Goal: Information Seeking & Learning: Check status

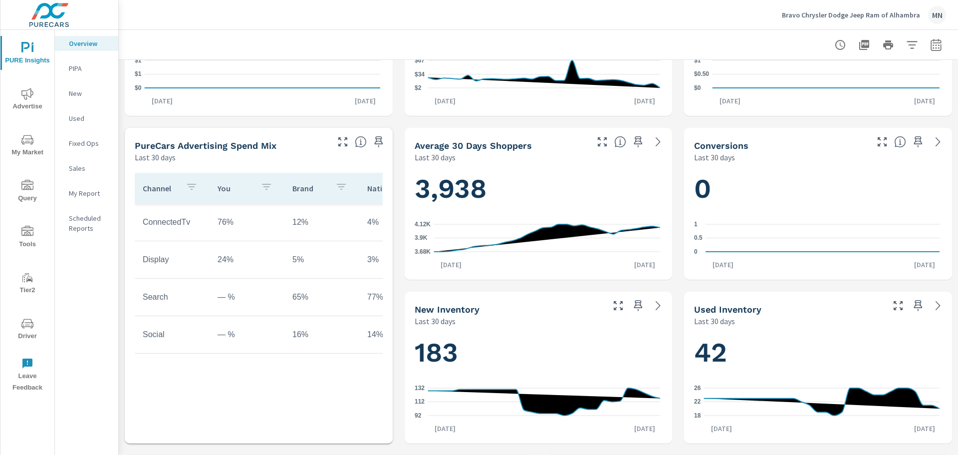
scroll to position [249, 0]
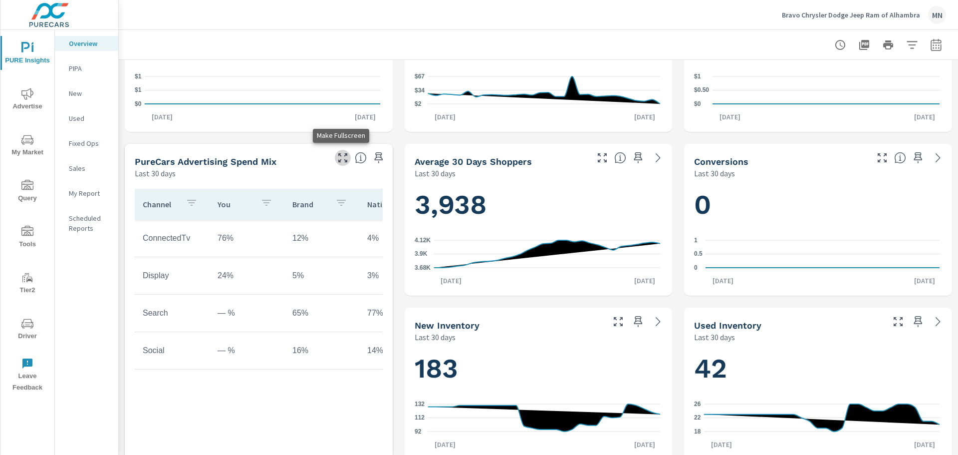
click at [342, 157] on icon "button" at bounding box center [343, 158] width 12 height 12
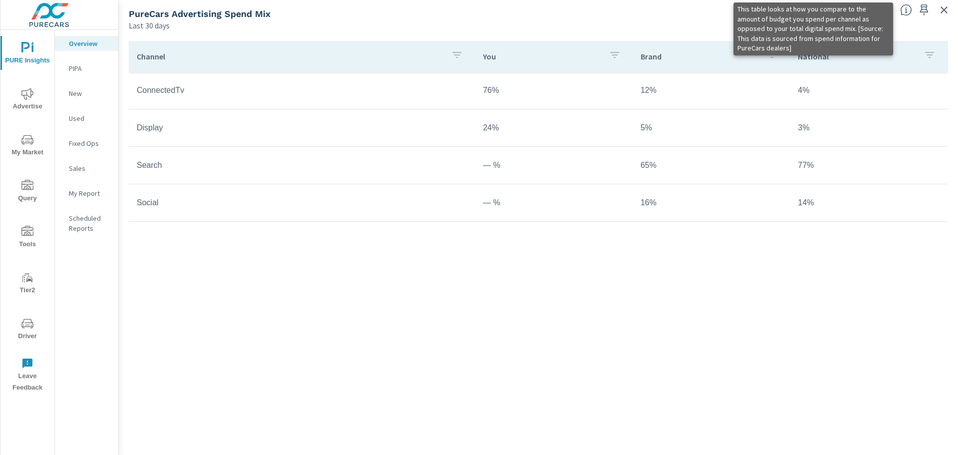
click at [903, 9] on icon at bounding box center [906, 10] width 12 height 12
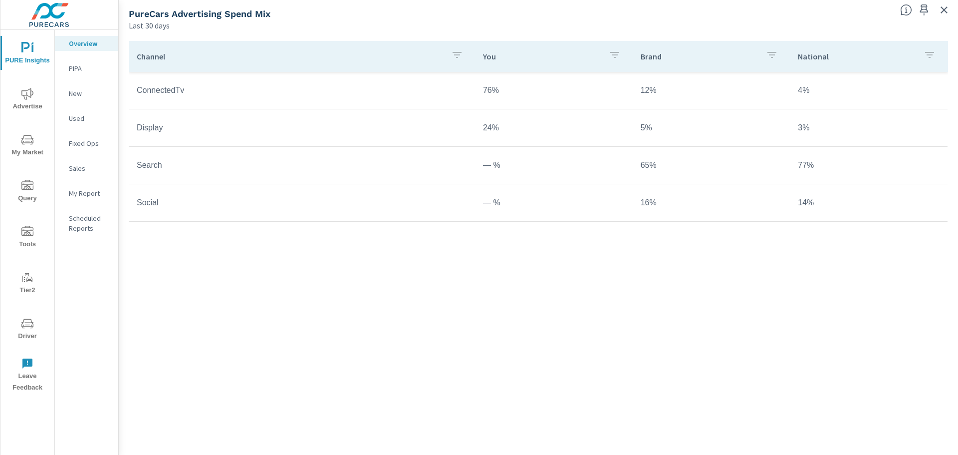
click at [867, 8] on div "PureCars Advertising Spend Mix" at bounding box center [510, 13] width 763 height 11
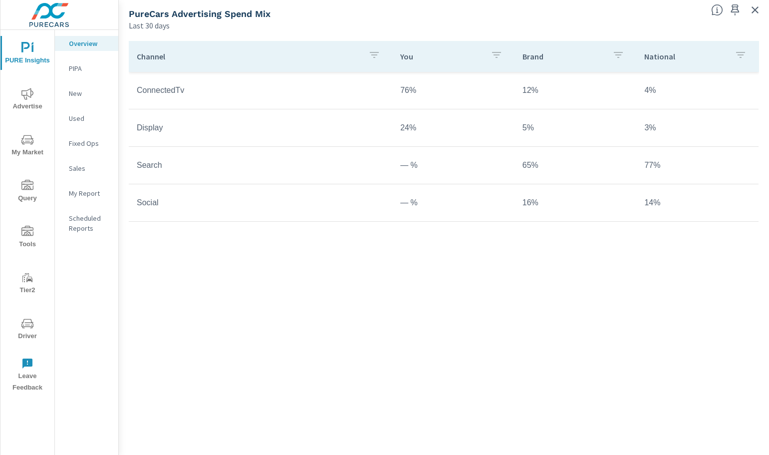
click at [696, 292] on div "Channel You Brand National ConnectedTv 76% 12% 4% Display 24% 5% 3% Search — % …" at bounding box center [444, 235] width 630 height 389
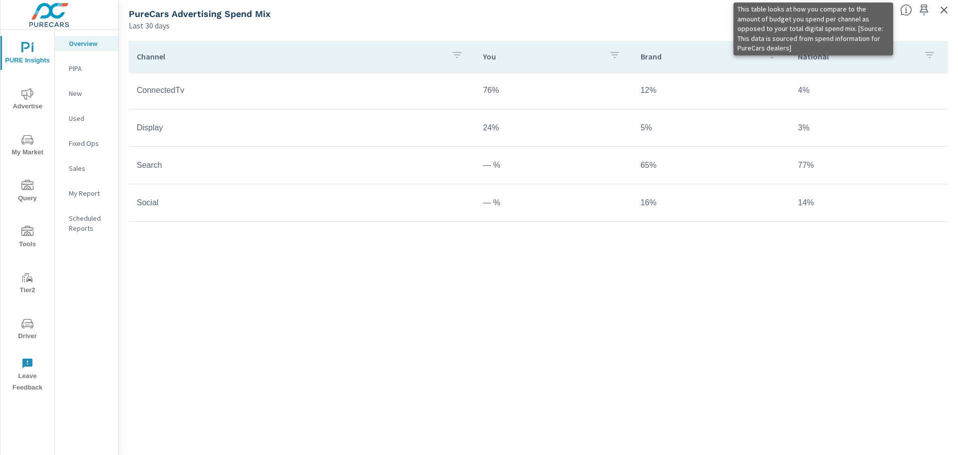
click at [907, 8] on icon at bounding box center [906, 10] width 12 height 12
click at [904, 10] on icon at bounding box center [906, 10] width 12 height 12
click at [905, 8] on icon at bounding box center [906, 10] width 12 height 12
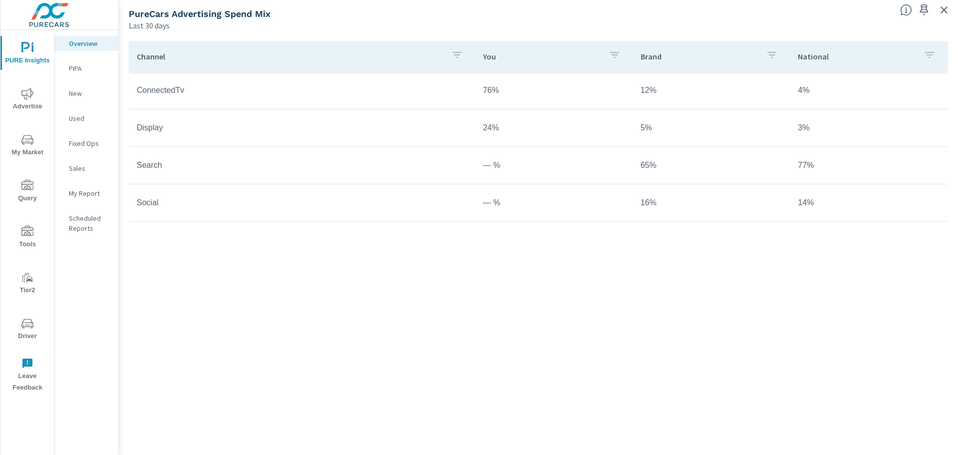
click at [11, 101] on span "Advertise" at bounding box center [27, 100] width 48 height 24
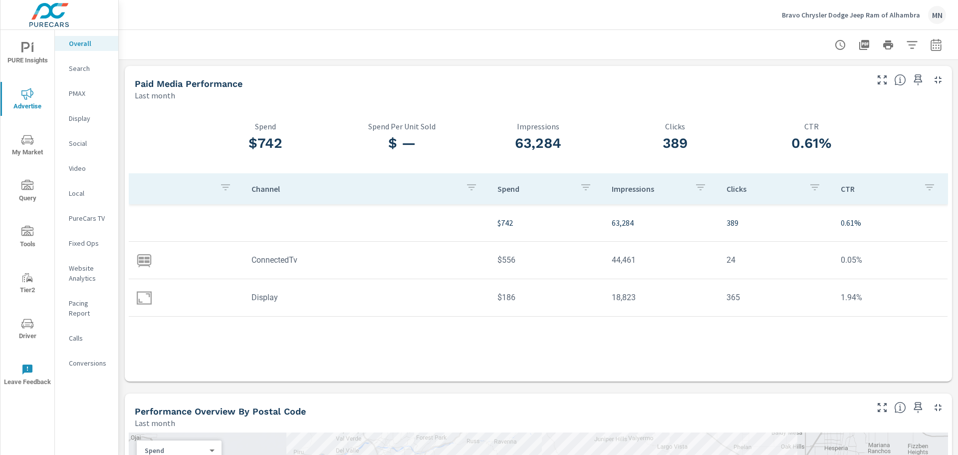
click at [78, 264] on p "Website Analytics" at bounding box center [89, 273] width 41 height 20
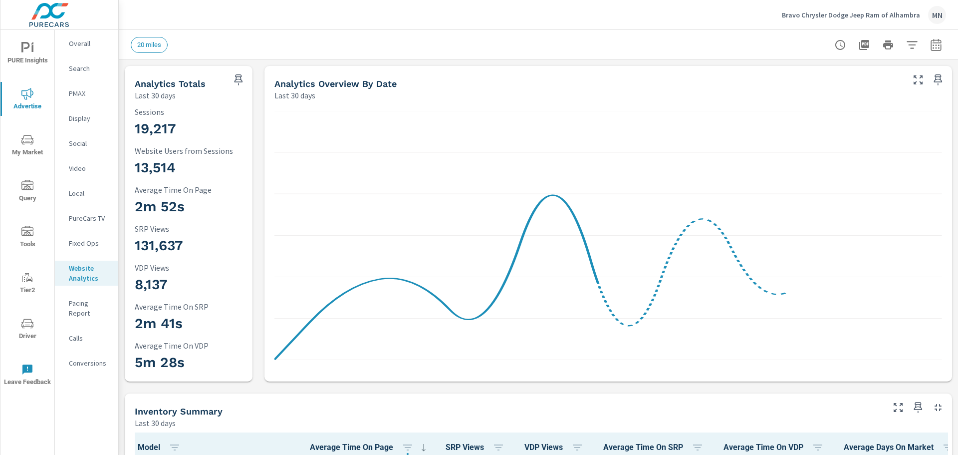
scroll to position [0, 0]
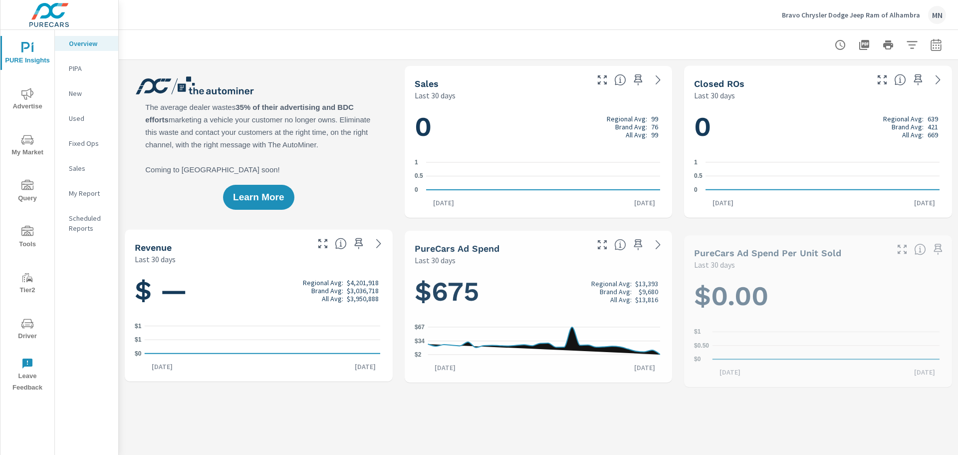
scroll to position [0, 0]
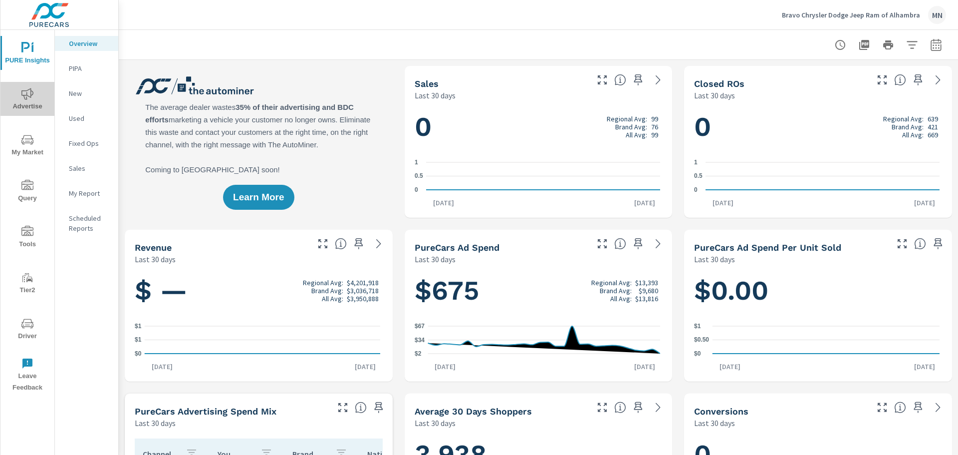
click at [23, 101] on span "Advertise" at bounding box center [27, 100] width 48 height 24
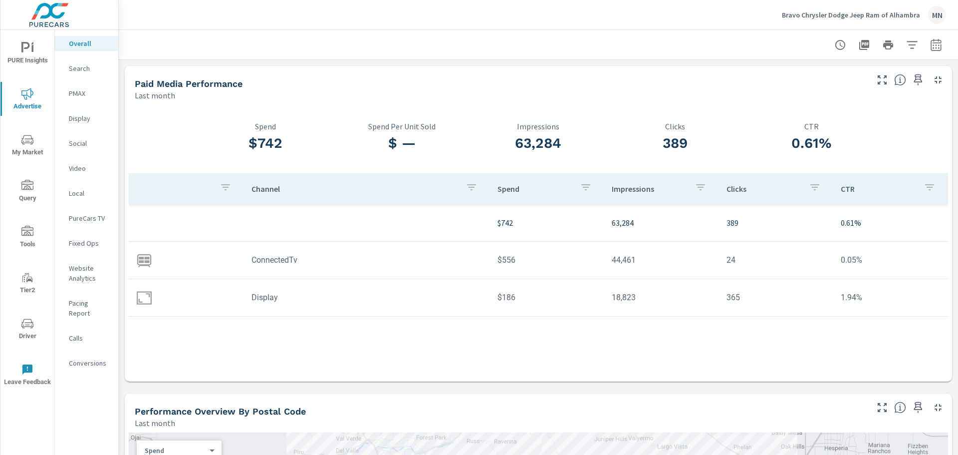
click at [73, 66] on p "Search" at bounding box center [89, 68] width 41 height 10
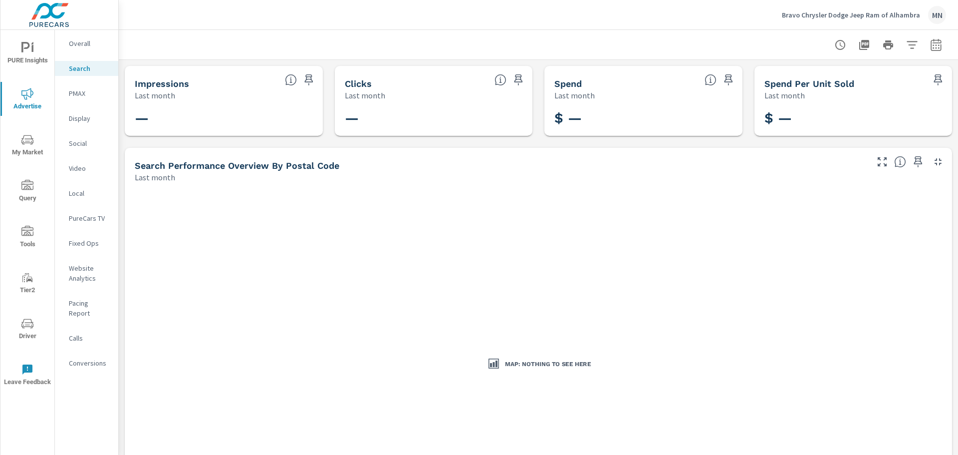
click at [933, 44] on icon "button" at bounding box center [936, 46] width 6 height 4
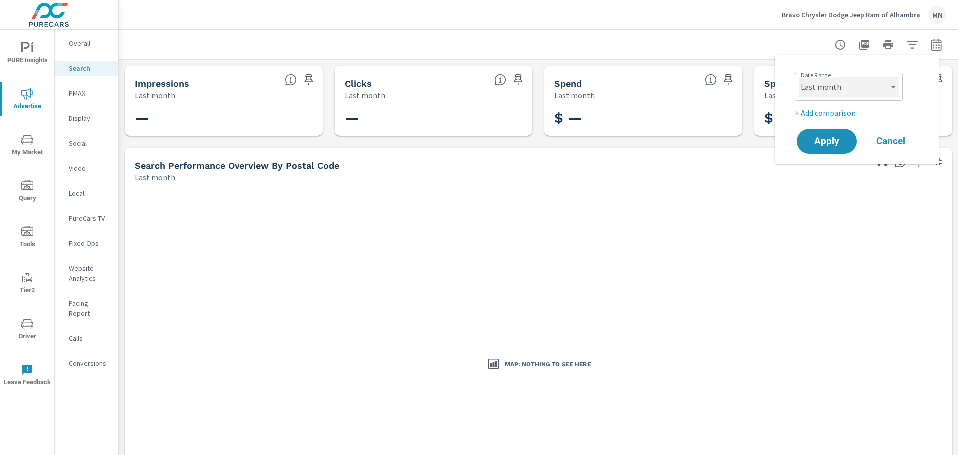
click at [814, 85] on select "Custom Yesterday Last week Last 7 days Last 14 days Last 30 days Last 45 days L…" at bounding box center [849, 87] width 100 height 20
click at [799, 77] on select "Custom Yesterday Last week Last 7 days Last 14 days Last 30 days Last 45 days L…" at bounding box center [849, 87] width 100 height 20
select select "custom"
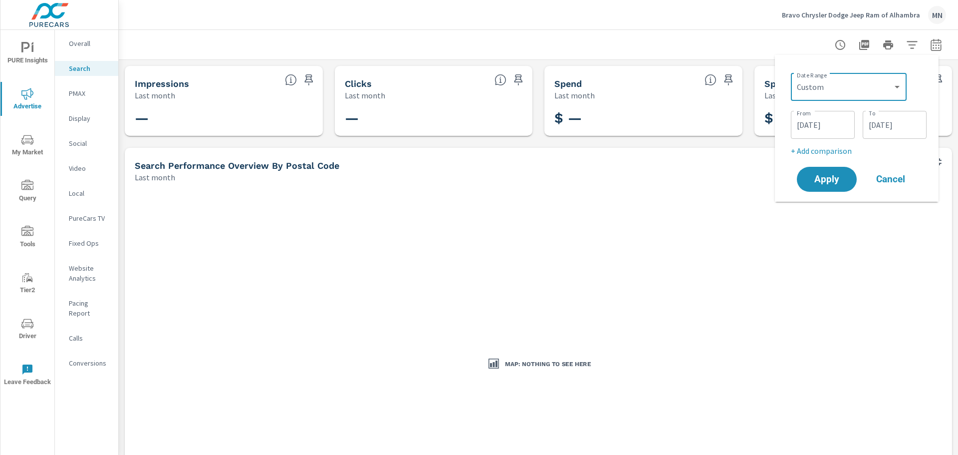
click at [812, 126] on input "08/01/2025" at bounding box center [823, 125] width 56 height 20
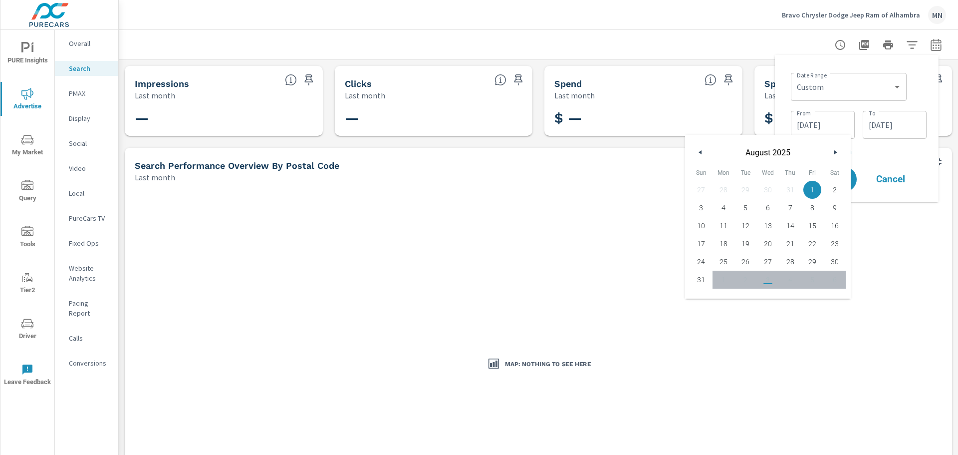
click at [699, 150] on icon "button" at bounding box center [699, 152] width 5 height 4
click at [749, 193] on span "1" at bounding box center [745, 189] width 22 height 13
type input "07/01/2025"
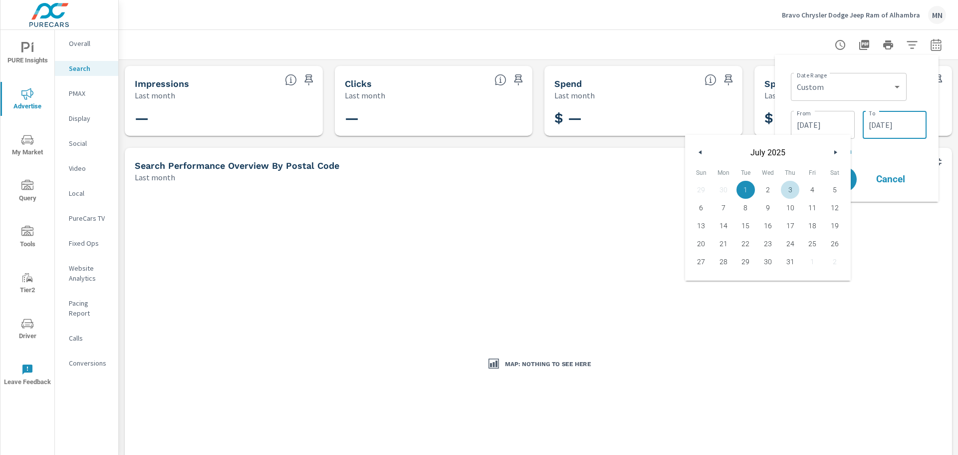
click at [906, 128] on input "08/31/2025" at bounding box center [895, 125] width 56 height 20
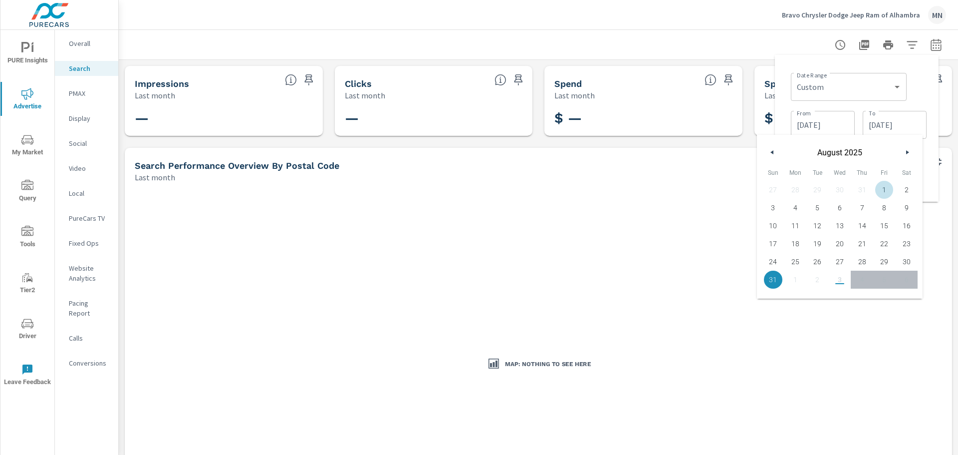
click at [775, 155] on button "button" at bounding box center [772, 152] width 12 height 12
click at [865, 262] on span "31" at bounding box center [862, 261] width 22 height 13
type input "07/31/2025"
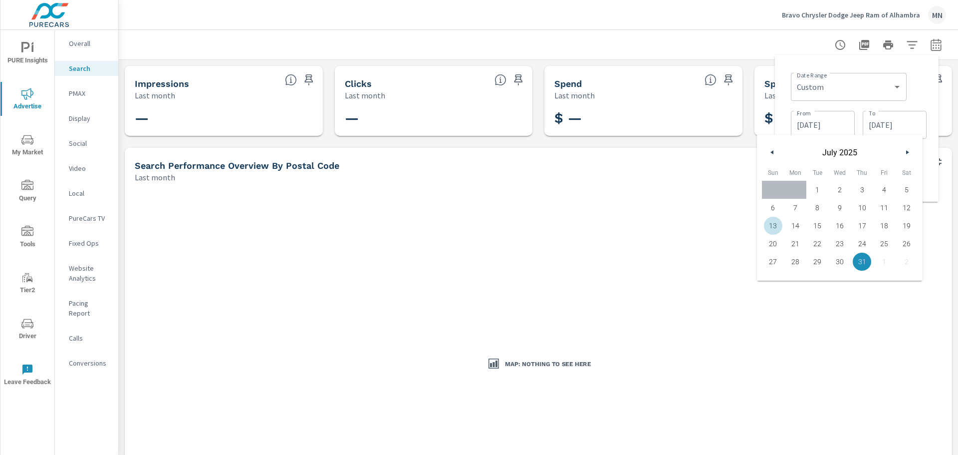
click at [723, 239] on div "Map: Nothing to see here" at bounding box center [538, 364] width 819 height 354
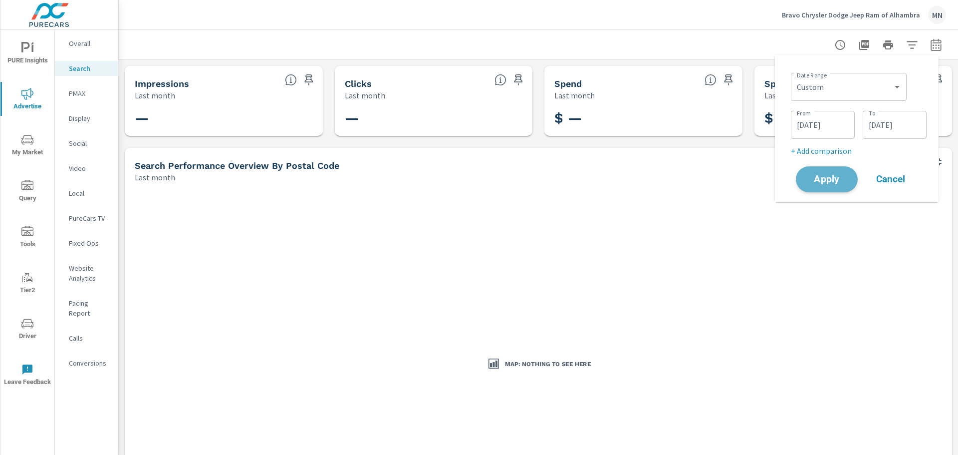
click at [821, 176] on span "Apply" at bounding box center [826, 179] width 41 height 9
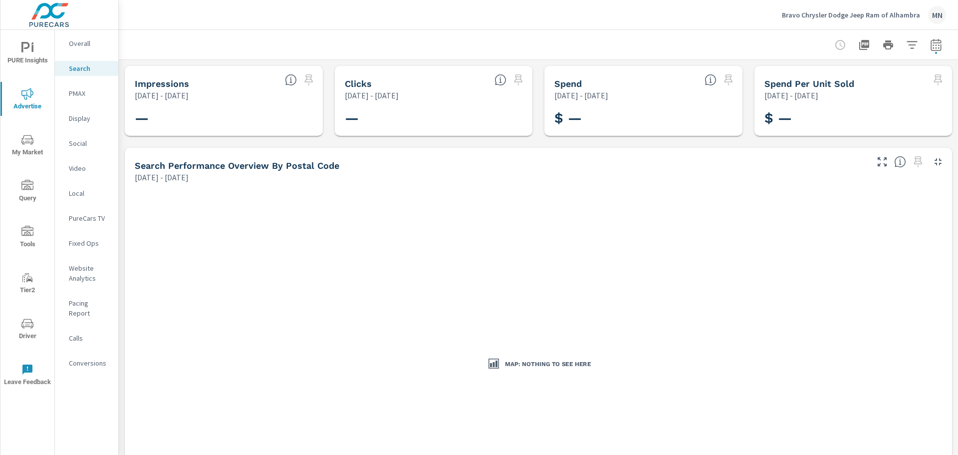
click at [73, 94] on p "PMAX" at bounding box center [89, 93] width 41 height 10
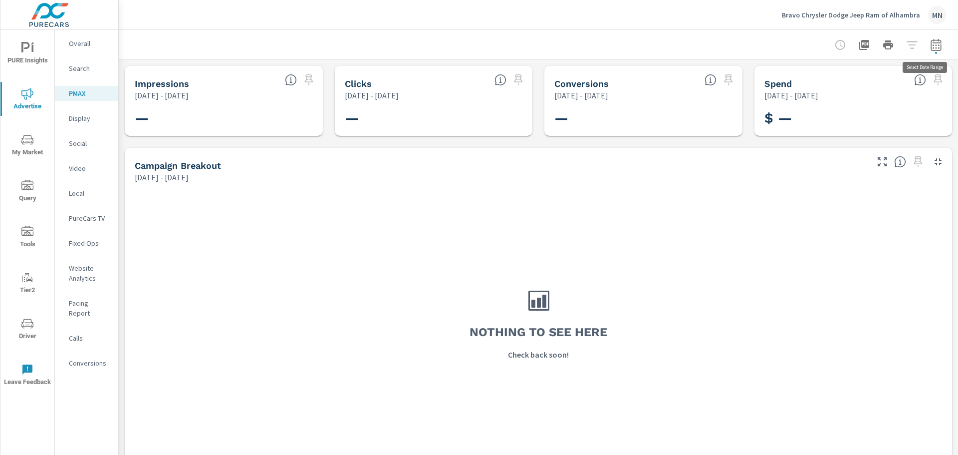
click at [933, 45] on icon "button" at bounding box center [936, 46] width 6 height 4
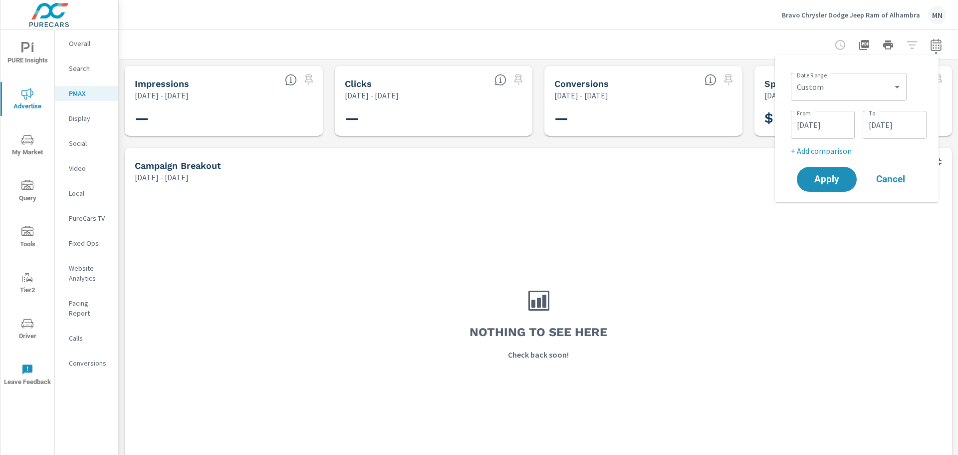
click at [847, 131] on input "[DATE]" at bounding box center [823, 125] width 56 height 20
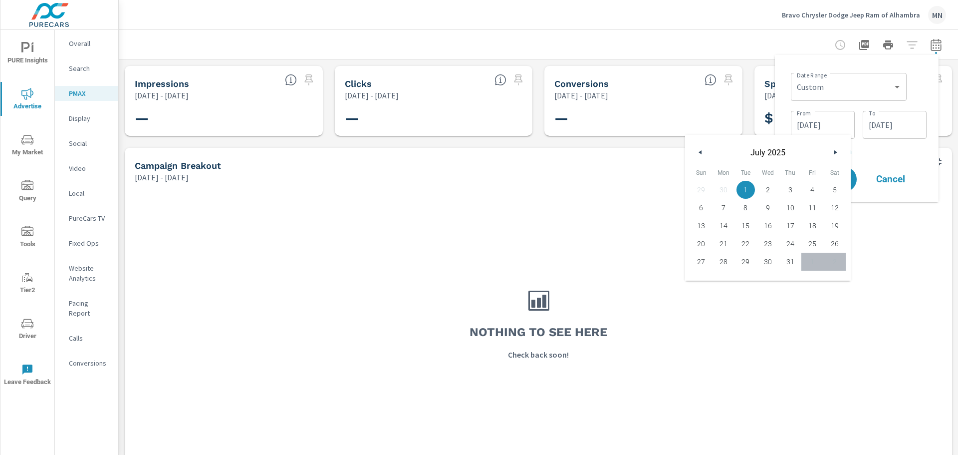
click at [835, 149] on button "button" at bounding box center [835, 152] width 12 height 12
click at [836, 151] on icon "button" at bounding box center [836, 152] width 5 height 4
click at [878, 127] on input "[DATE]" at bounding box center [895, 125] width 56 height 20
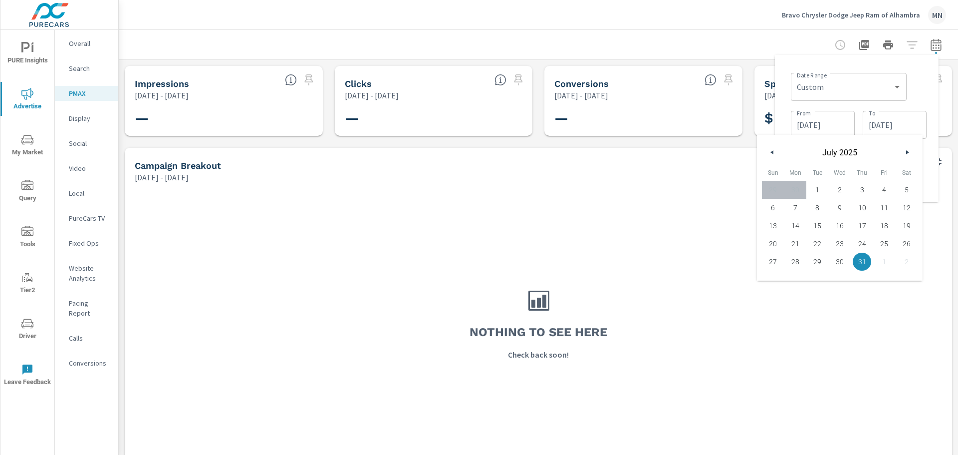
click at [905, 149] on button "button" at bounding box center [907, 152] width 12 height 12
click at [770, 280] on span "31" at bounding box center [773, 279] width 22 height 13
type input "[DATE]"
click at [813, 126] on input "[DATE]" at bounding box center [823, 125] width 56 height 20
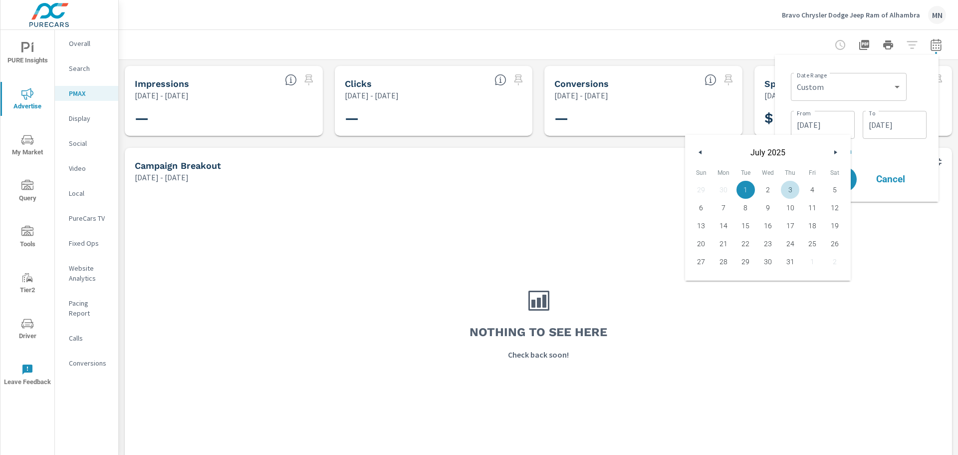
click at [836, 154] on icon "button" at bounding box center [836, 152] width 5 height 4
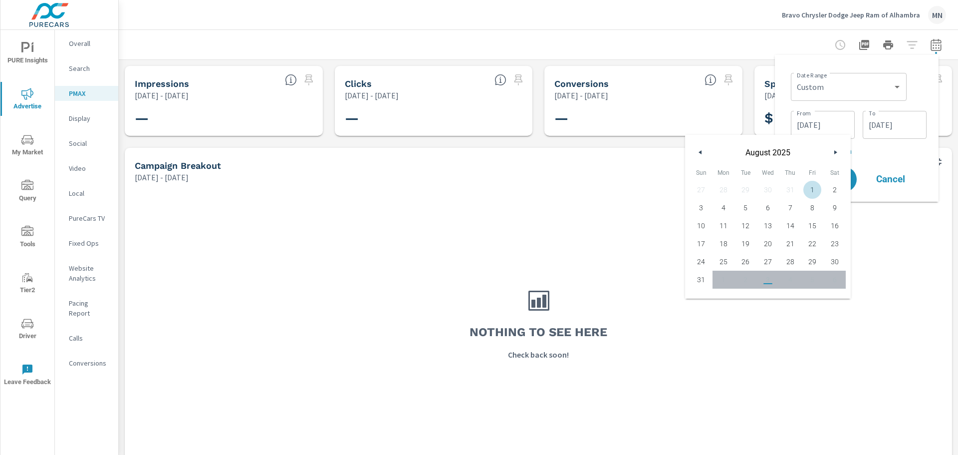
click at [814, 190] on span "1" at bounding box center [812, 189] width 22 height 13
type input "[DATE]"
click at [869, 216] on div "Nothing to see here Check back soon!" at bounding box center [538, 323] width 819 height 272
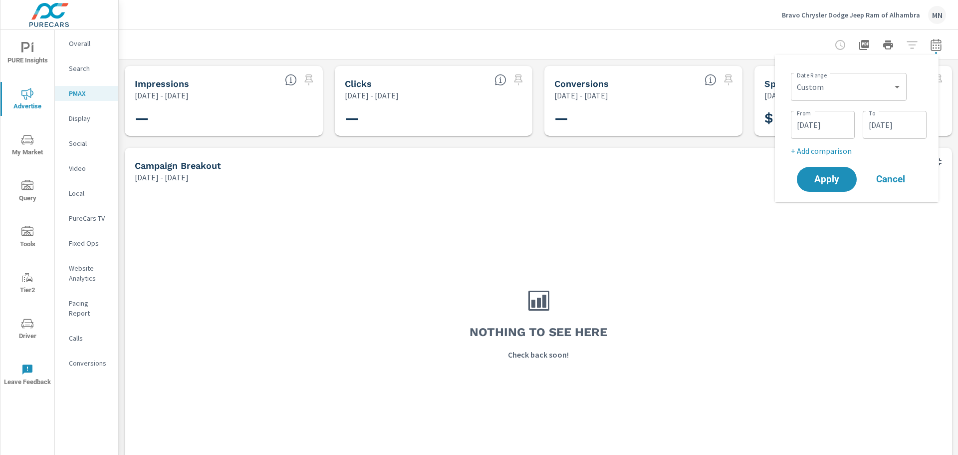
click at [843, 183] on span "Apply" at bounding box center [827, 179] width 40 height 9
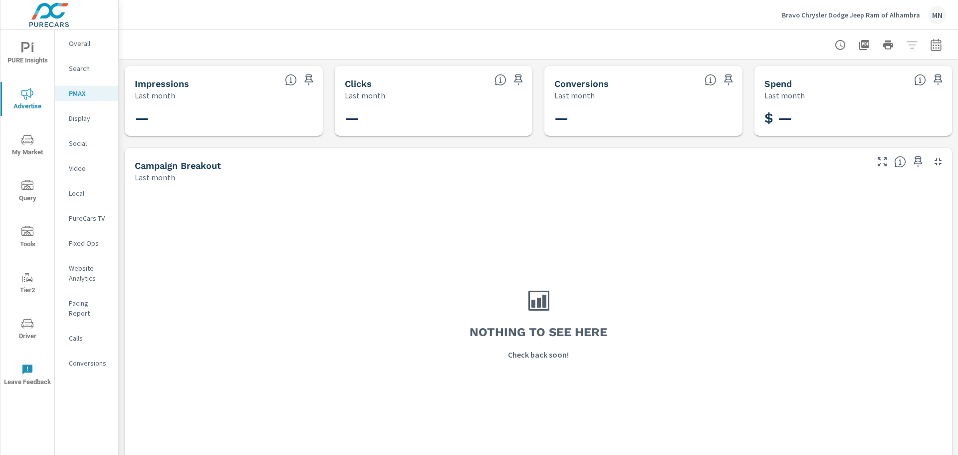
click at [84, 47] on p "Overall" at bounding box center [89, 43] width 41 height 10
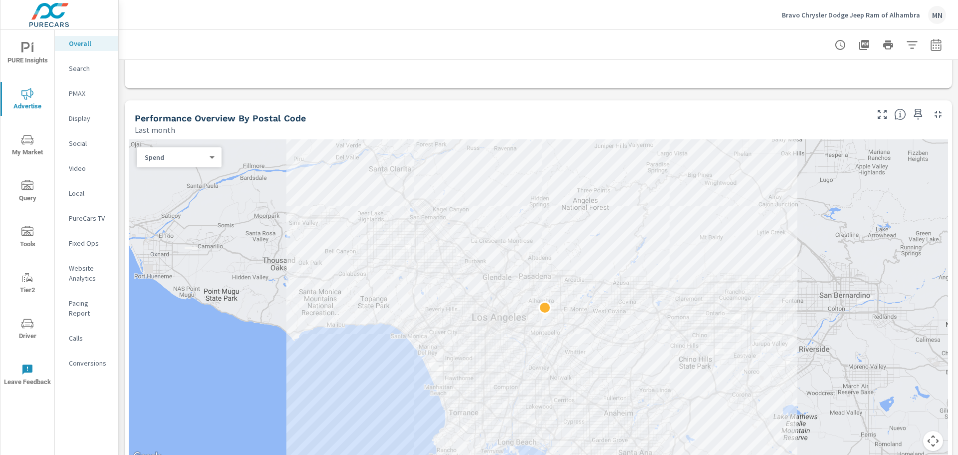
scroll to position [299, 0]
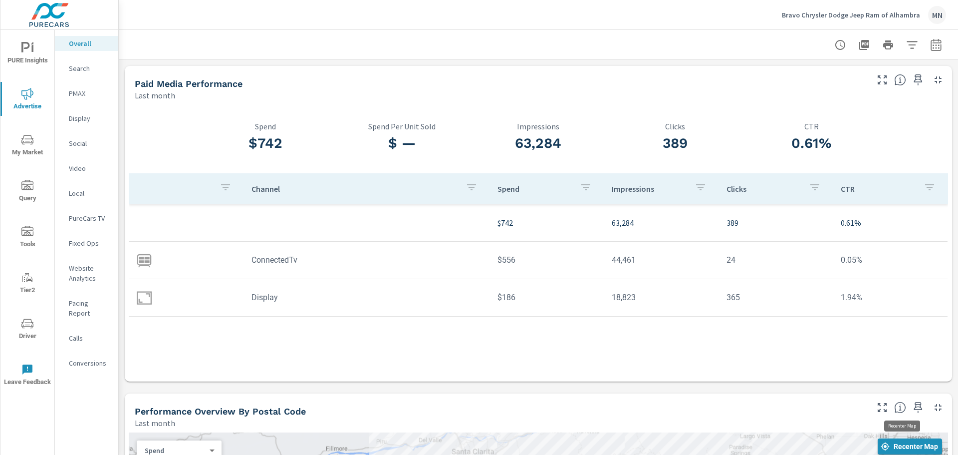
click at [900, 448] on span "Recenter Map" at bounding box center [910, 446] width 56 height 9
click at [932, 405] on icon "button" at bounding box center [938, 407] width 12 height 12
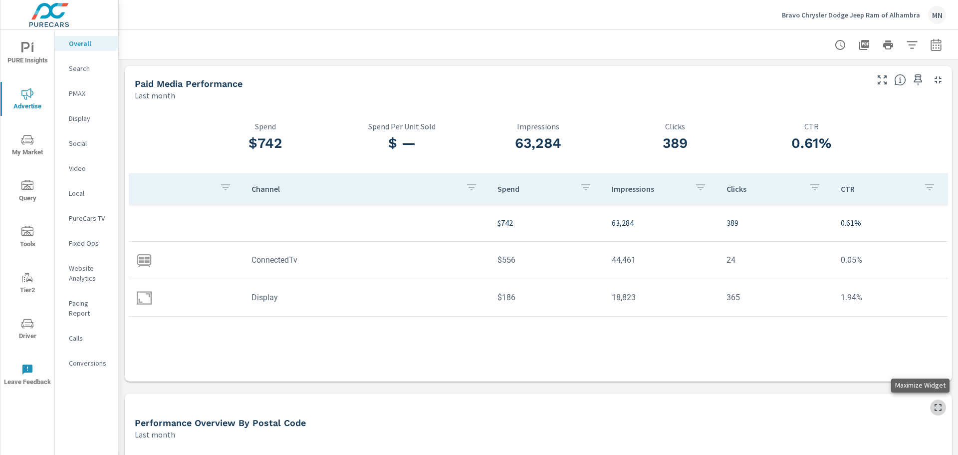
click at [932, 408] on icon "button" at bounding box center [938, 407] width 12 height 12
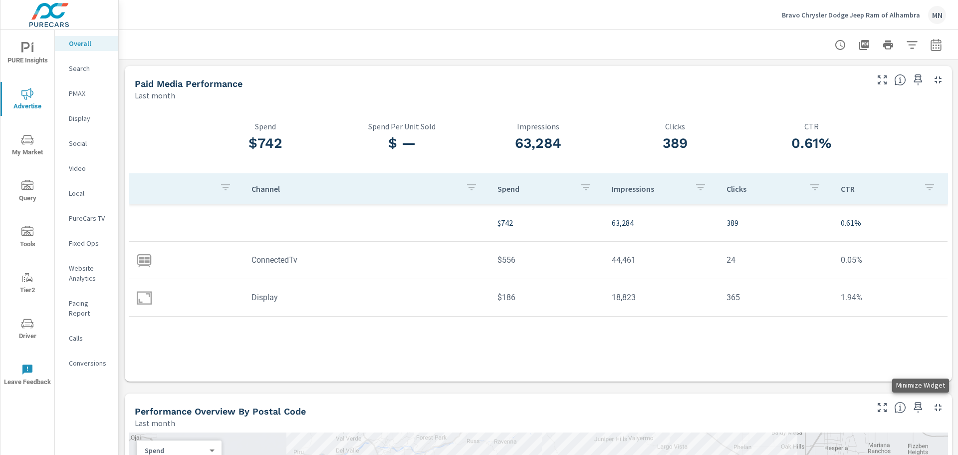
click at [935, 406] on icon "button" at bounding box center [938, 407] width 7 height 7
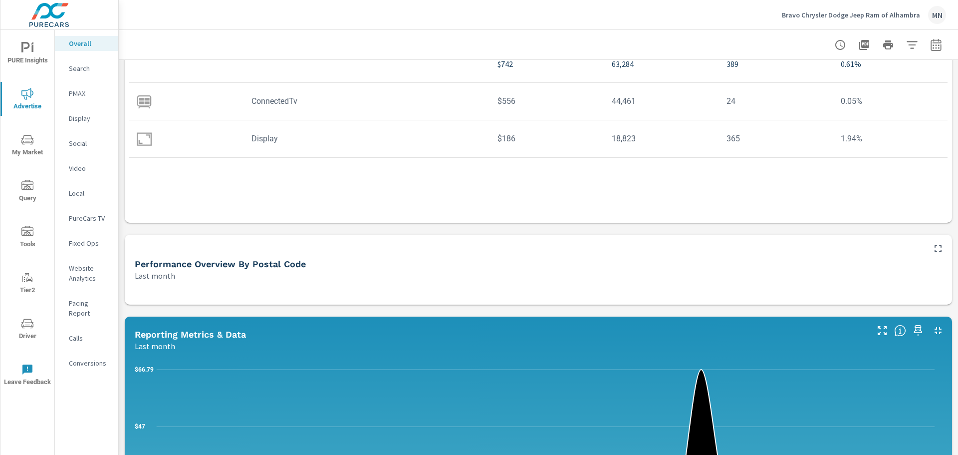
scroll to position [200, 0]
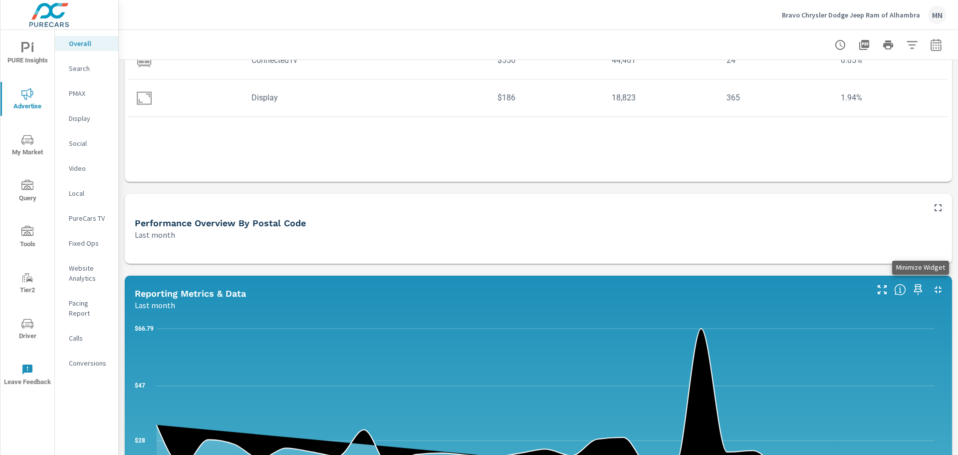
click at [935, 290] on icon "button" at bounding box center [938, 289] width 7 height 7
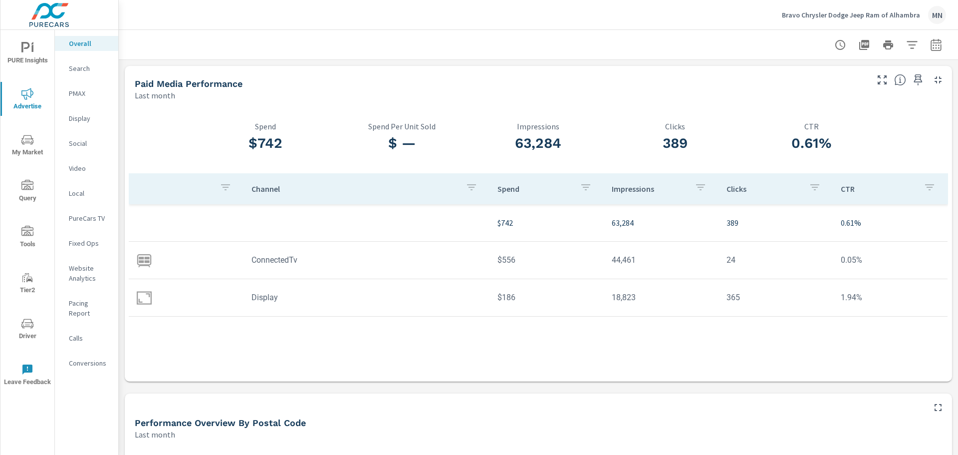
click at [77, 66] on p "Search" at bounding box center [89, 68] width 41 height 10
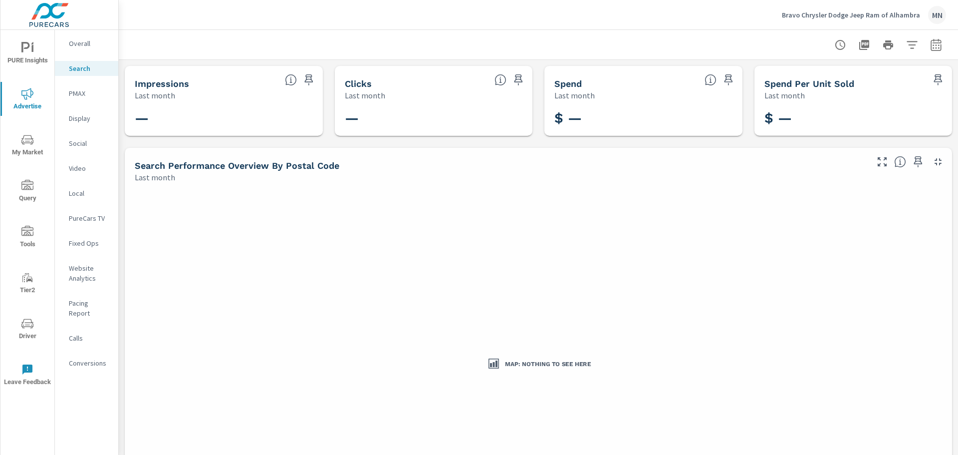
click at [77, 96] on p "PMAX" at bounding box center [89, 93] width 41 height 10
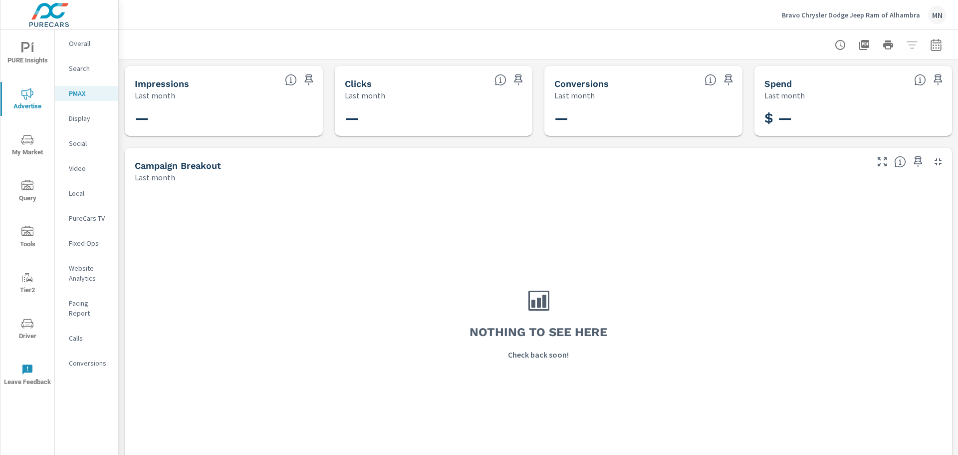
click at [83, 119] on p "Display" at bounding box center [89, 118] width 41 height 10
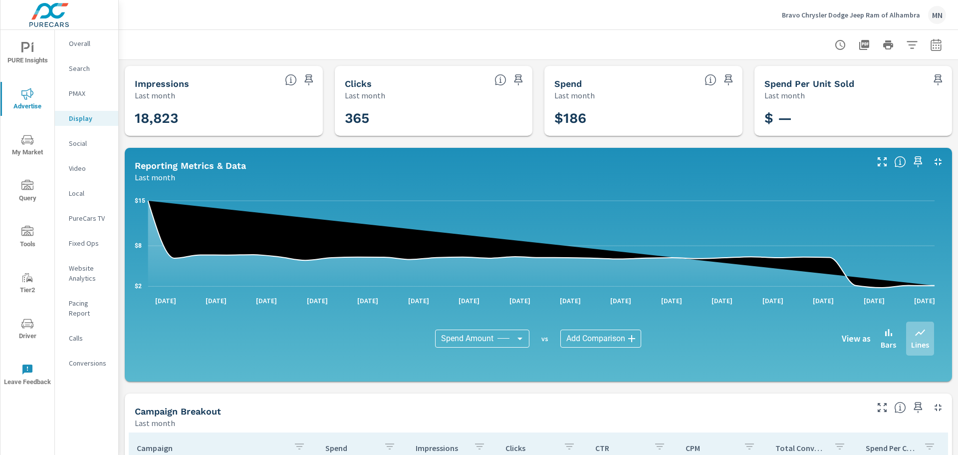
click at [82, 143] on p "Social" at bounding box center [89, 143] width 41 height 10
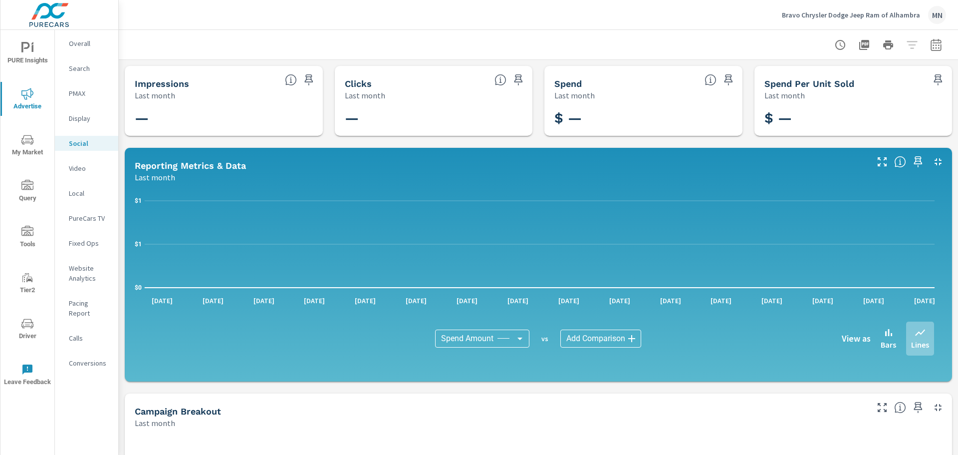
click at [78, 165] on p "Video" at bounding box center [89, 168] width 41 height 10
click at [83, 193] on p "Local" at bounding box center [89, 193] width 41 height 10
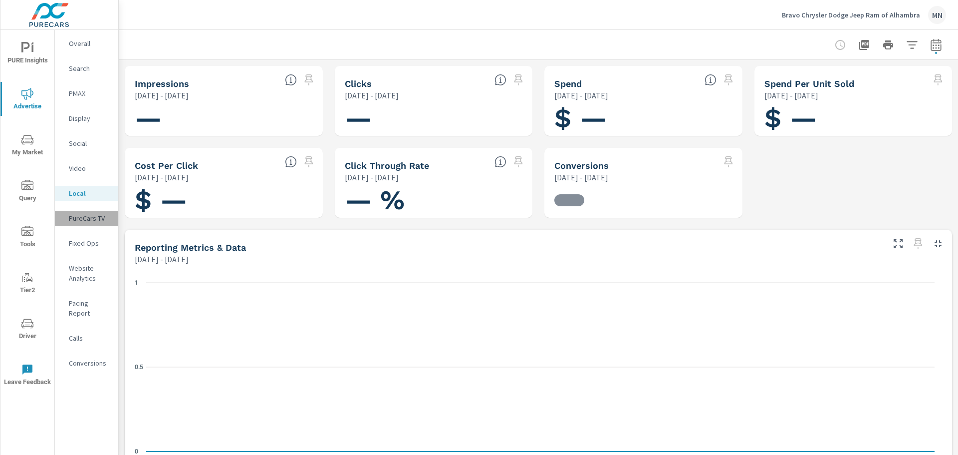
click at [87, 214] on p "PureCars TV" at bounding box center [89, 218] width 41 height 10
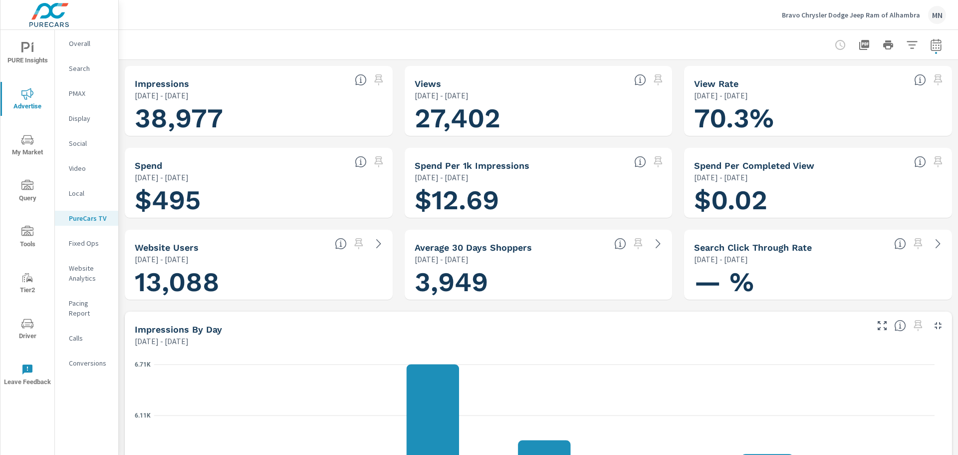
scroll to position [0, 0]
click at [932, 322] on icon "button" at bounding box center [938, 325] width 12 height 12
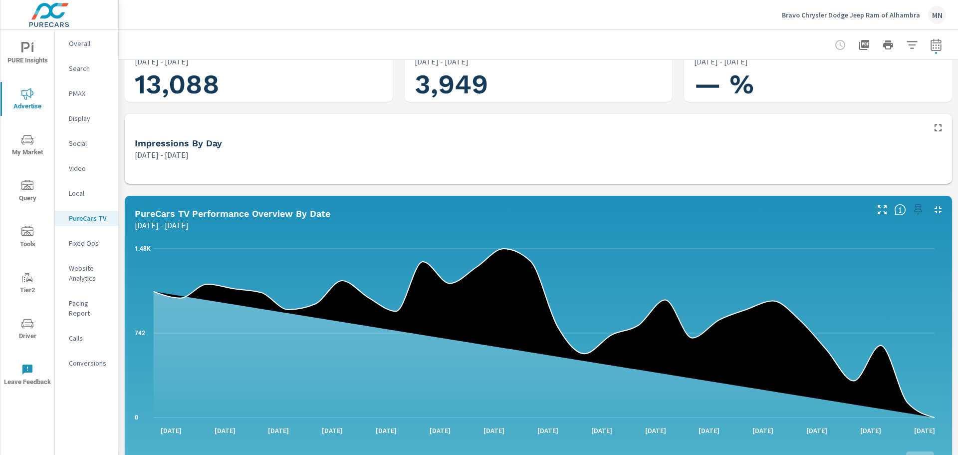
scroll to position [200, 0]
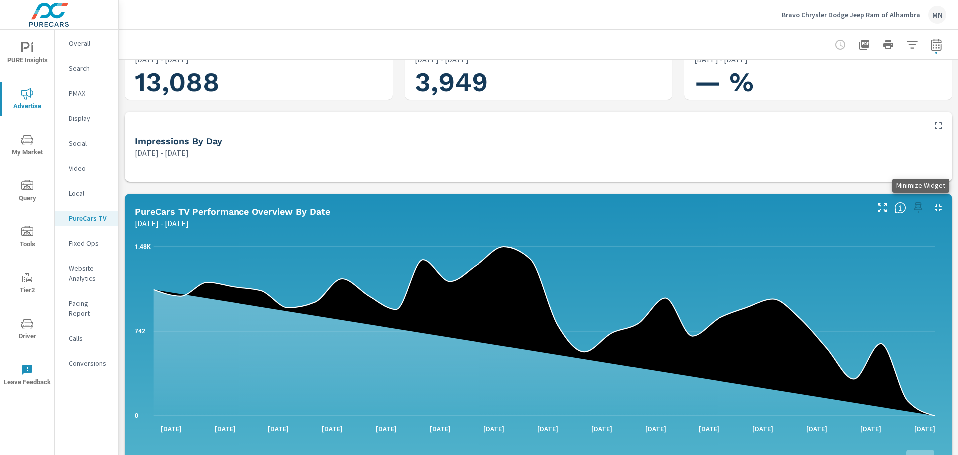
click at [933, 202] on icon "button" at bounding box center [938, 208] width 12 height 12
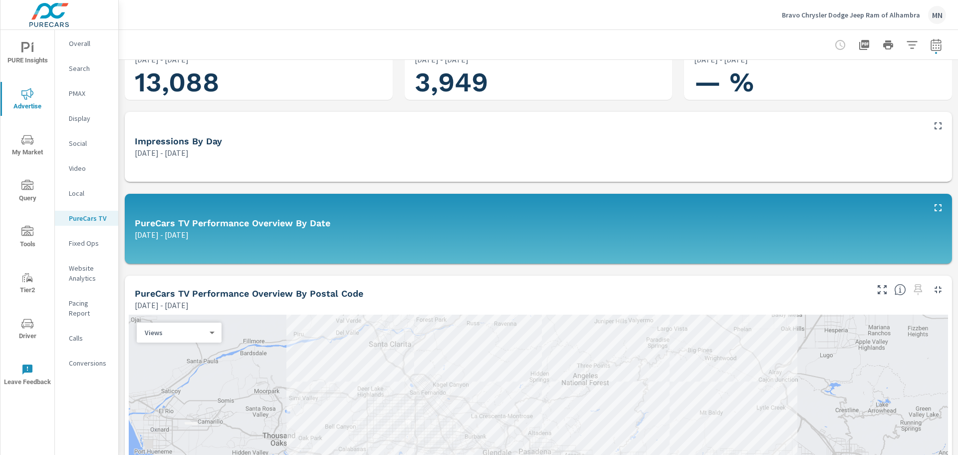
click at [934, 289] on icon "button" at bounding box center [938, 289] width 12 height 12
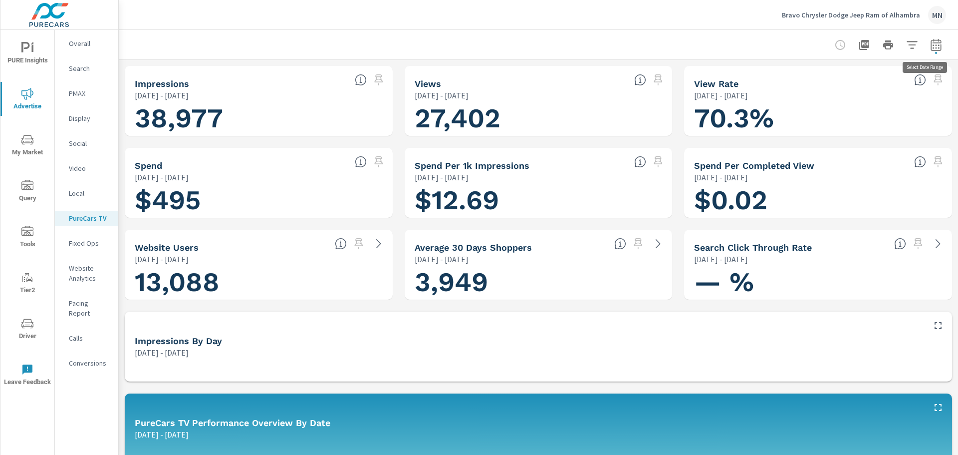
click at [931, 46] on icon "button" at bounding box center [936, 45] width 12 height 12
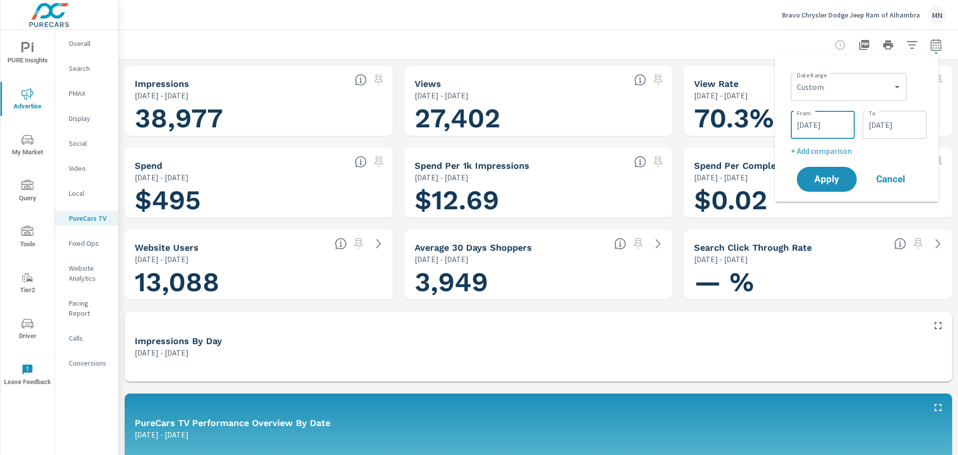
click at [829, 127] on input "08/05/2025" at bounding box center [823, 125] width 56 height 20
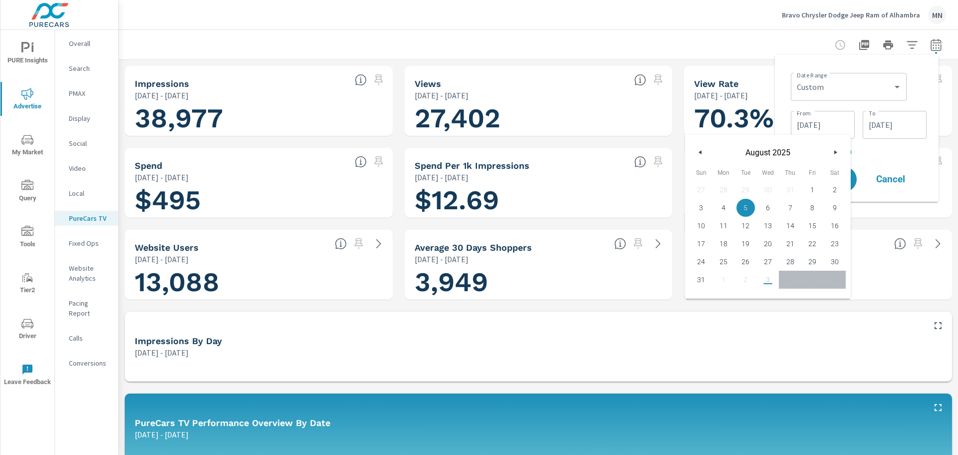
click at [700, 153] on icon "button" at bounding box center [699, 152] width 5 height 4
click at [743, 188] on span "1" at bounding box center [745, 189] width 22 height 13
type input "[DATE]"
click at [896, 122] on input "09/03/2025" at bounding box center [895, 125] width 56 height 20
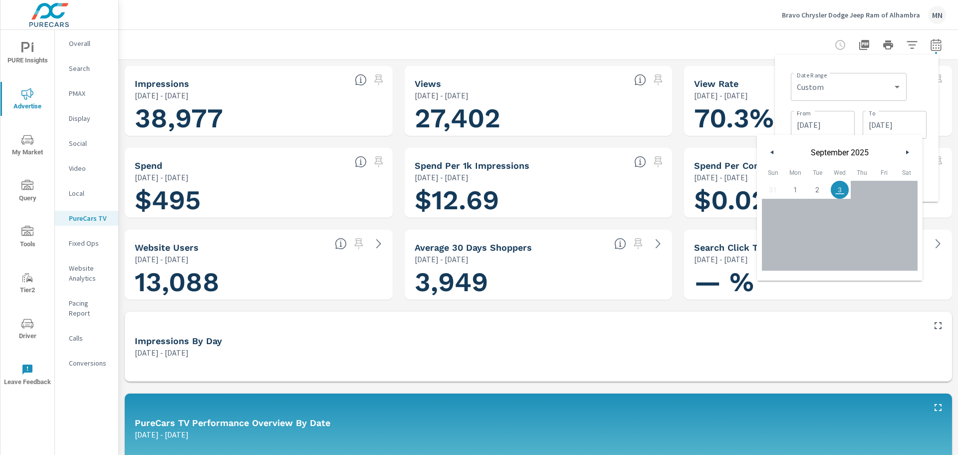
click at [771, 151] on icon "button" at bounding box center [770, 152] width 5 height 4
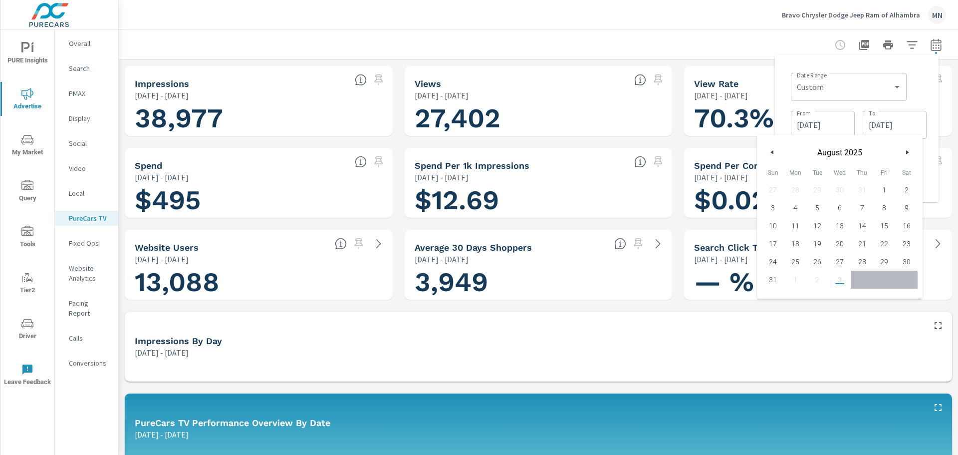
click at [771, 151] on icon "button" at bounding box center [770, 152] width 5 height 4
click at [866, 260] on span "31" at bounding box center [862, 261] width 22 height 13
type input "[DATE]"
click at [853, 316] on div "Impressions by Day Aug 05, 2025 - Sep 03, 2025" at bounding box center [538, 328] width 827 height 35
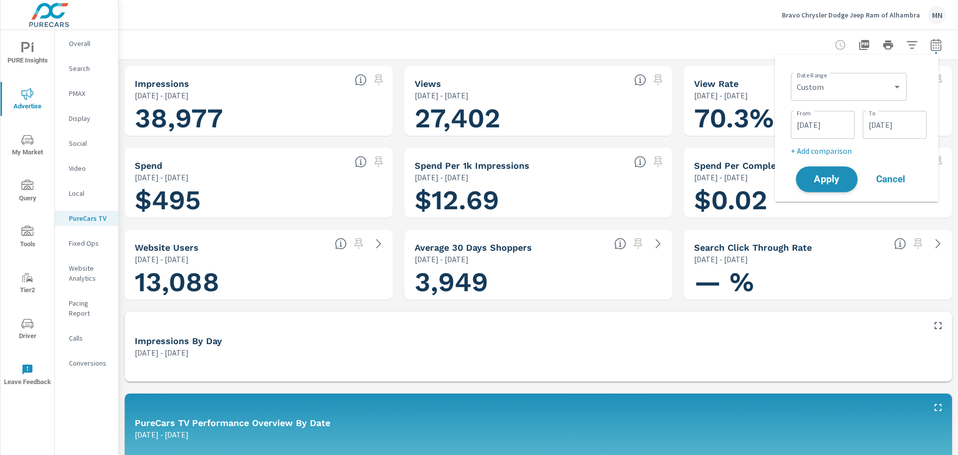
click at [817, 178] on span "Apply" at bounding box center [826, 179] width 41 height 9
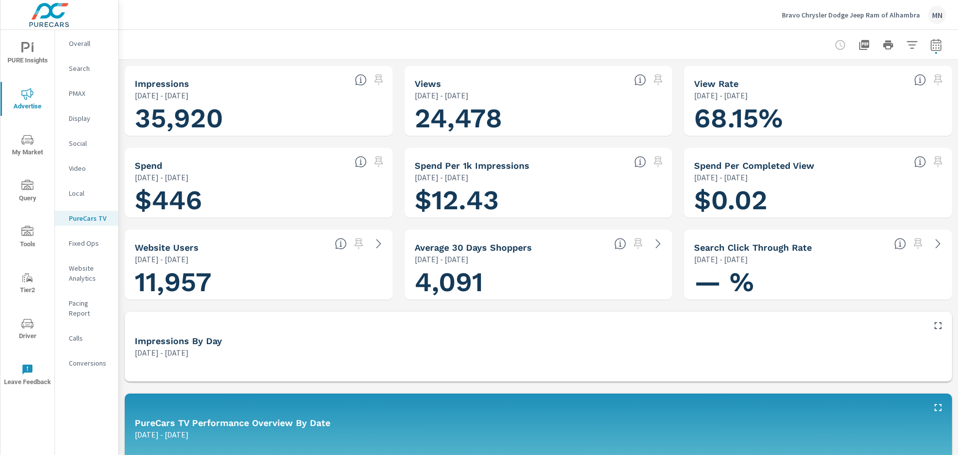
scroll to position [0, 0]
click at [858, 44] on icon "button" at bounding box center [864, 45] width 12 height 12
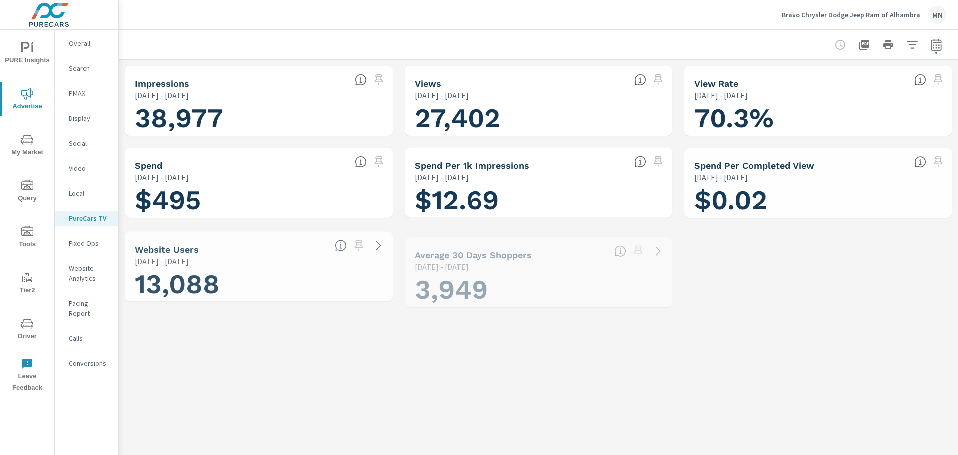
scroll to position [0, 0]
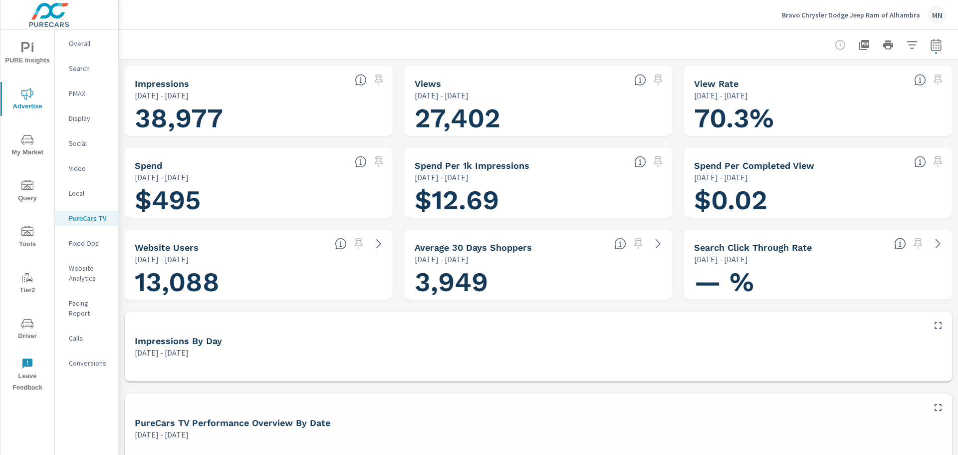
click at [78, 90] on p "PMAX" at bounding box center [89, 93] width 41 height 10
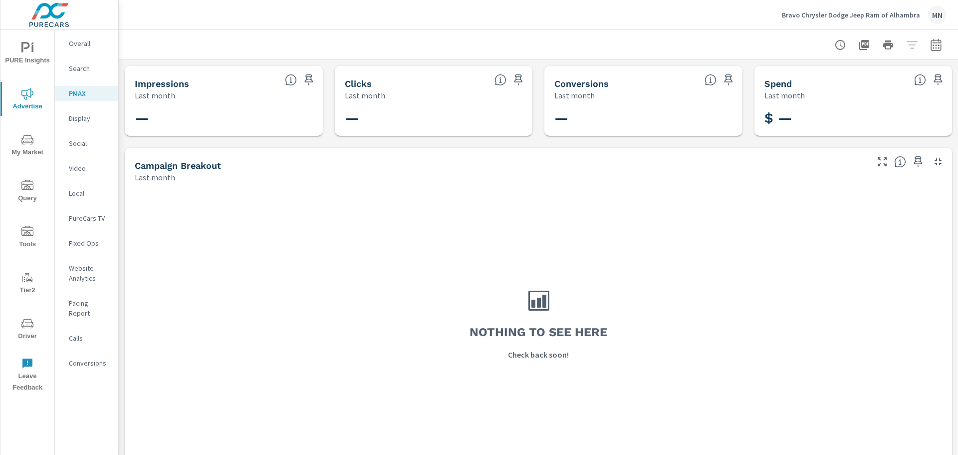
click at [79, 40] on p "Overall" at bounding box center [89, 43] width 41 height 10
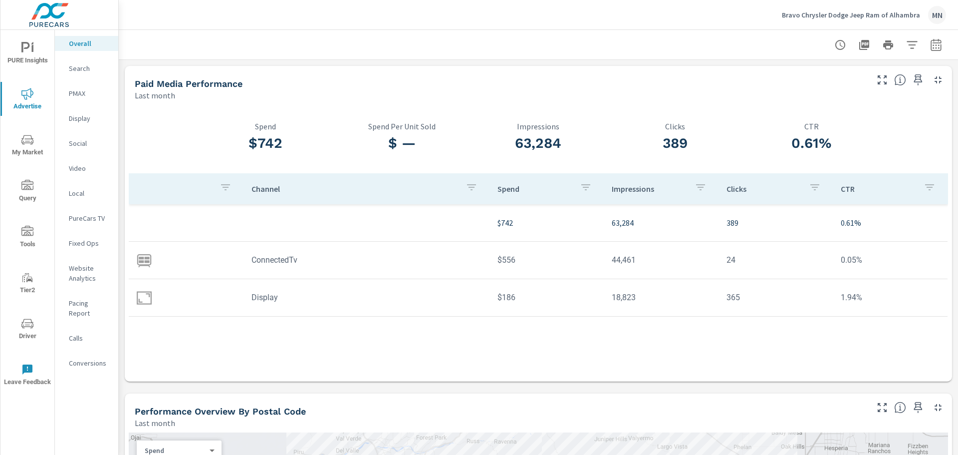
click at [83, 121] on p "Display" at bounding box center [89, 118] width 41 height 10
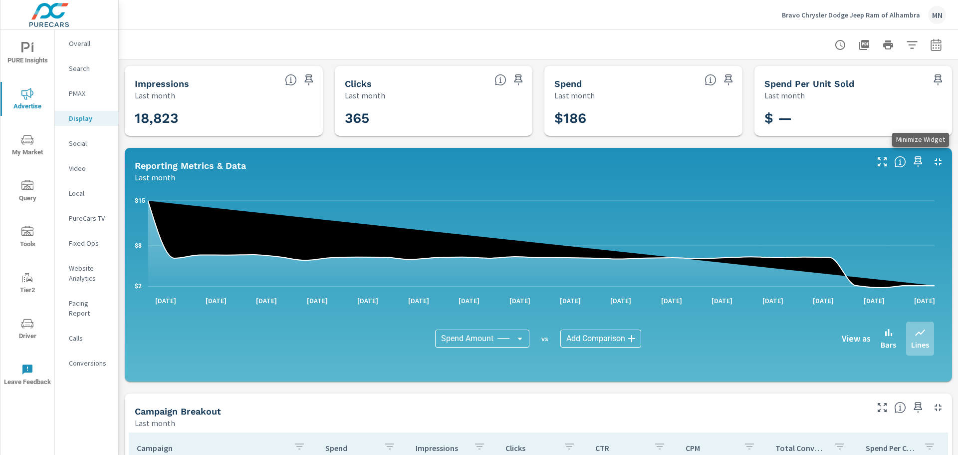
click at [932, 159] on icon "button" at bounding box center [938, 162] width 12 height 12
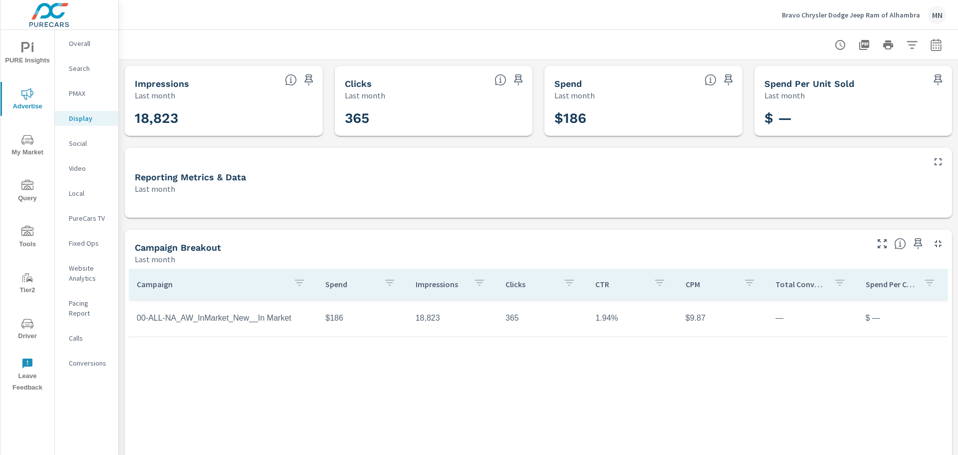
click at [74, 90] on p "PMAX" at bounding box center [89, 93] width 41 height 10
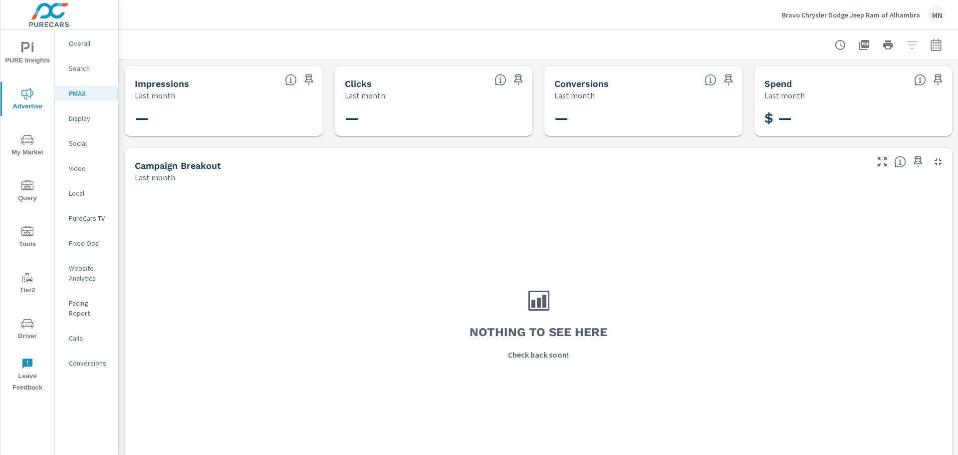
click at [933, 45] on icon "button" at bounding box center [936, 46] width 6 height 4
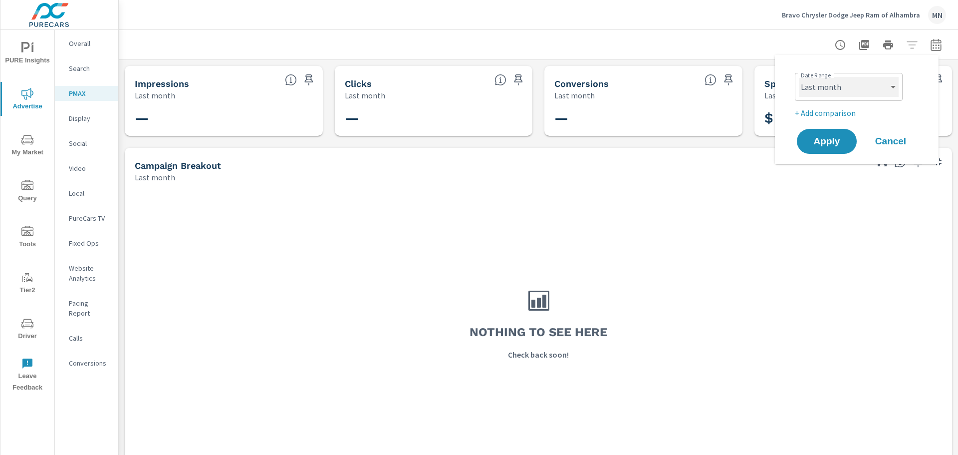
click at [845, 92] on select "Custom [DATE] Last week Last 7 days Last 14 days Last 30 days Last 45 days Last…" at bounding box center [849, 87] width 100 height 20
click at [799, 77] on select "Custom [DATE] Last week Last 7 days Last 14 days Last 30 days Last 45 days Last…" at bounding box center [849, 87] width 100 height 20
select select "custom"
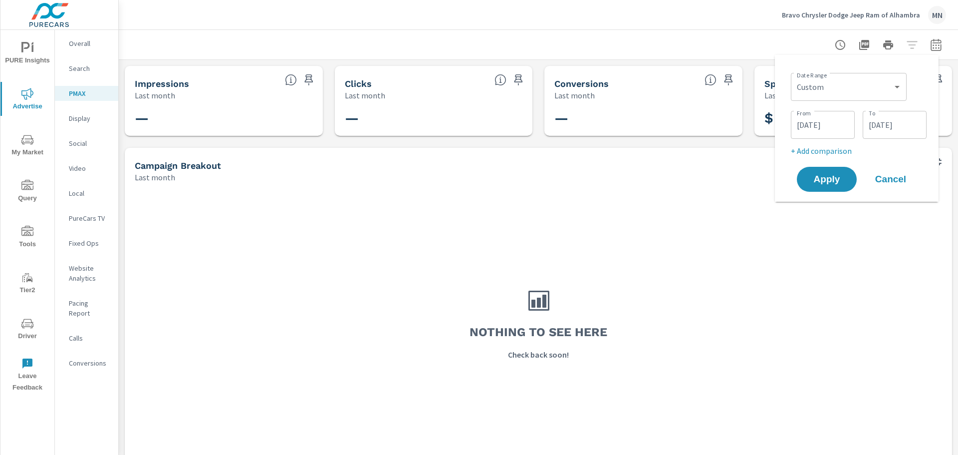
click at [810, 129] on input "[DATE]" at bounding box center [823, 125] width 56 height 20
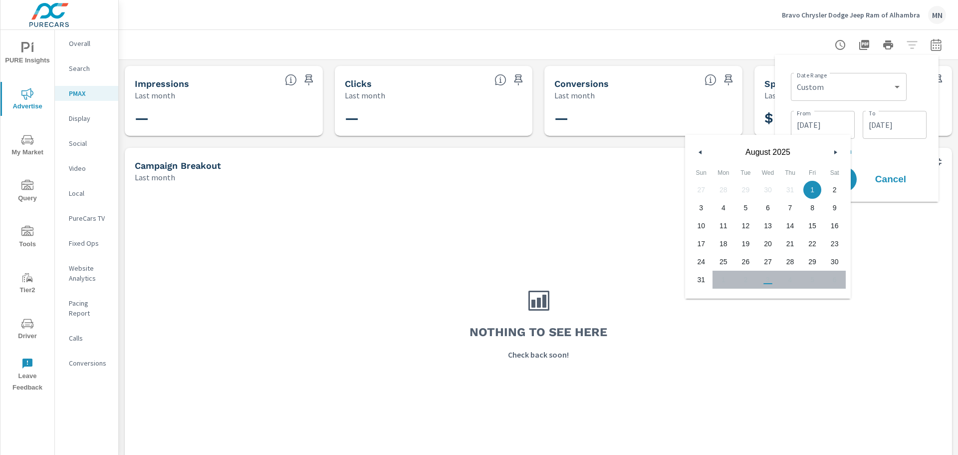
click at [700, 153] on icon "button" at bounding box center [699, 152] width 5 height 4
click at [742, 188] on span "1" at bounding box center [745, 189] width 22 height 13
type input "[DATE]"
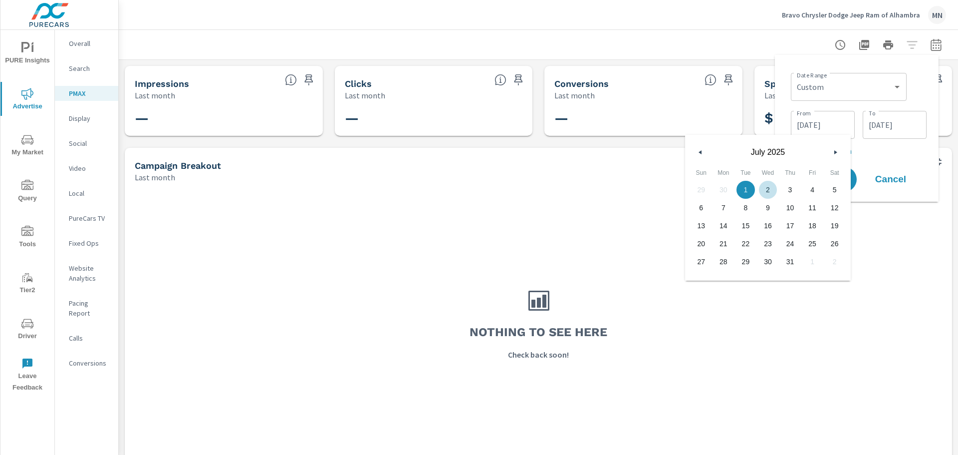
click at [902, 219] on div "Nothing to see here Check back soon!" at bounding box center [538, 323] width 819 height 272
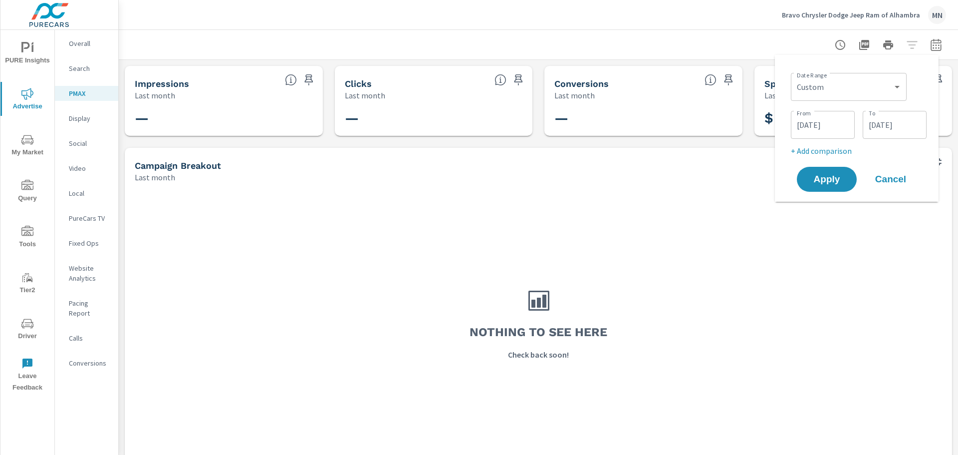
click at [846, 181] on span "Apply" at bounding box center [827, 179] width 40 height 9
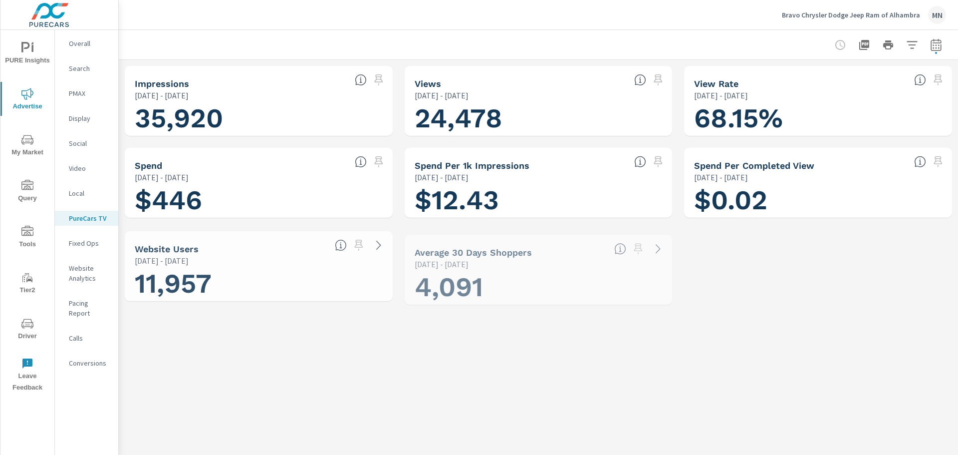
scroll to position [0, 0]
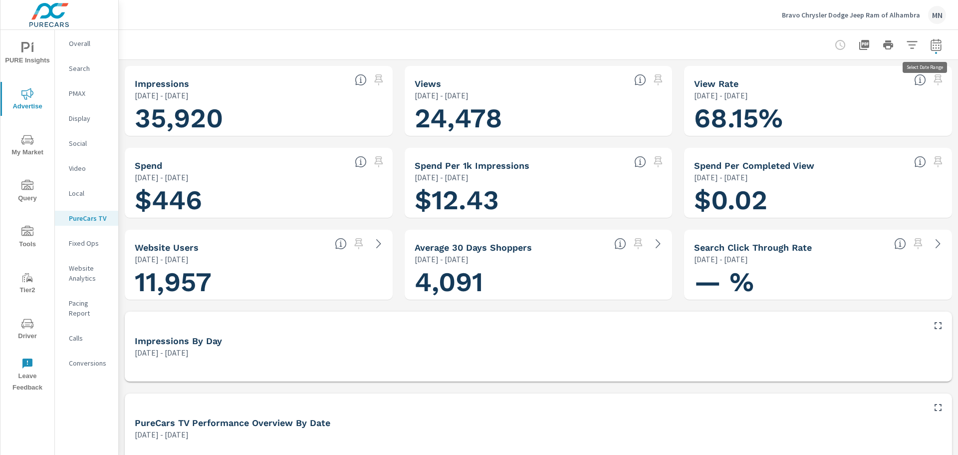
click at [933, 48] on icon "button" at bounding box center [936, 46] width 6 height 4
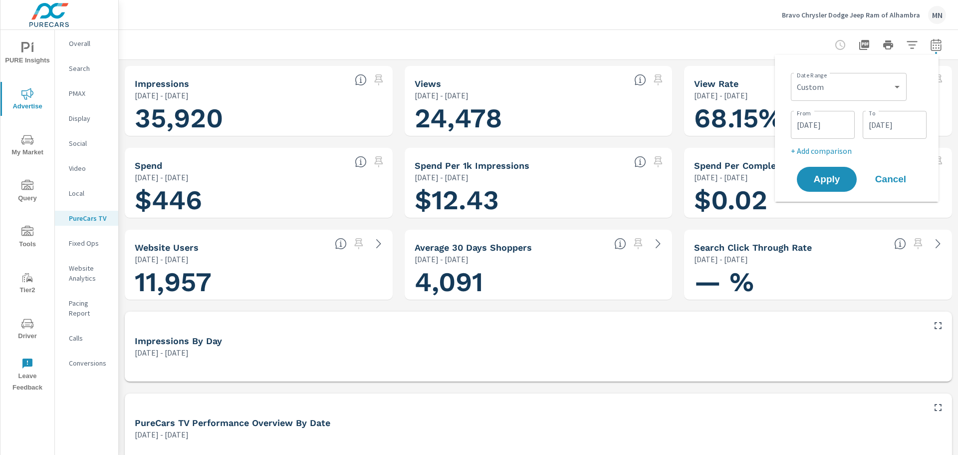
click at [821, 126] on input "07/01/2025" at bounding box center [823, 125] width 56 height 20
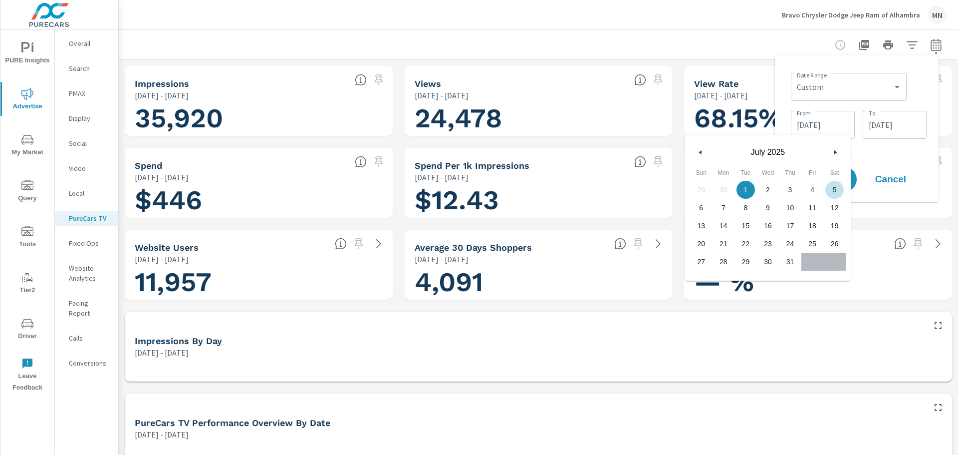
click at [833, 154] on button "button" at bounding box center [835, 152] width 12 height 12
click at [867, 126] on input "[DATE]" at bounding box center [895, 125] width 56 height 20
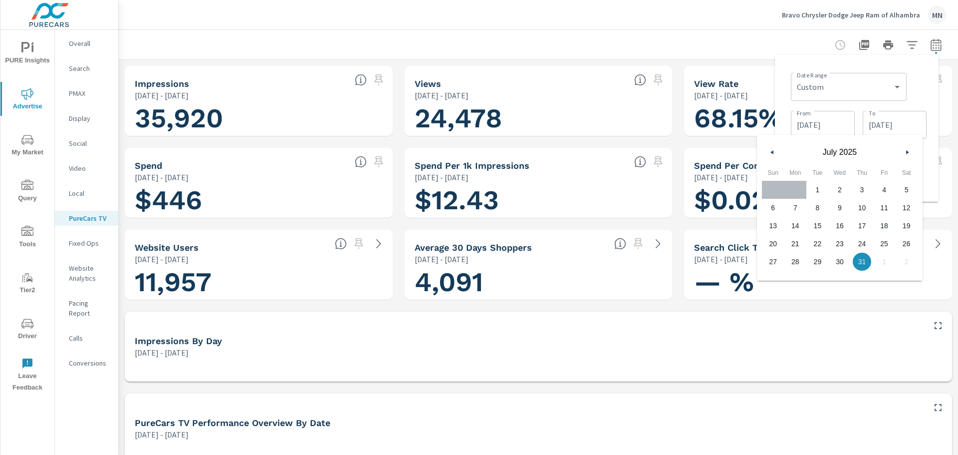
click at [905, 153] on button "button" at bounding box center [907, 152] width 12 height 12
click at [771, 279] on span "31" at bounding box center [773, 279] width 22 height 13
type input "[DATE]"
click at [829, 120] on input "[DATE]" at bounding box center [823, 125] width 56 height 20
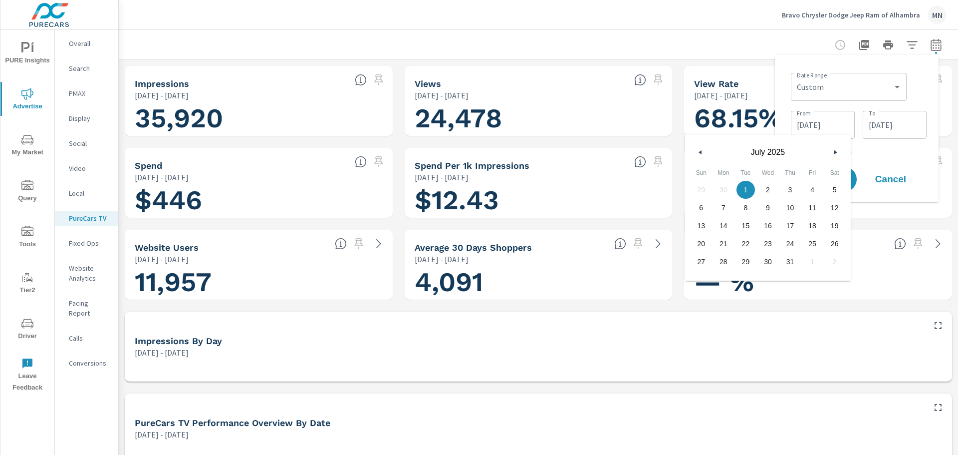
click at [837, 151] on icon "button" at bounding box center [836, 152] width 5 height 4
click at [813, 193] on span "1" at bounding box center [812, 189] width 22 height 13
type input "[DATE]"
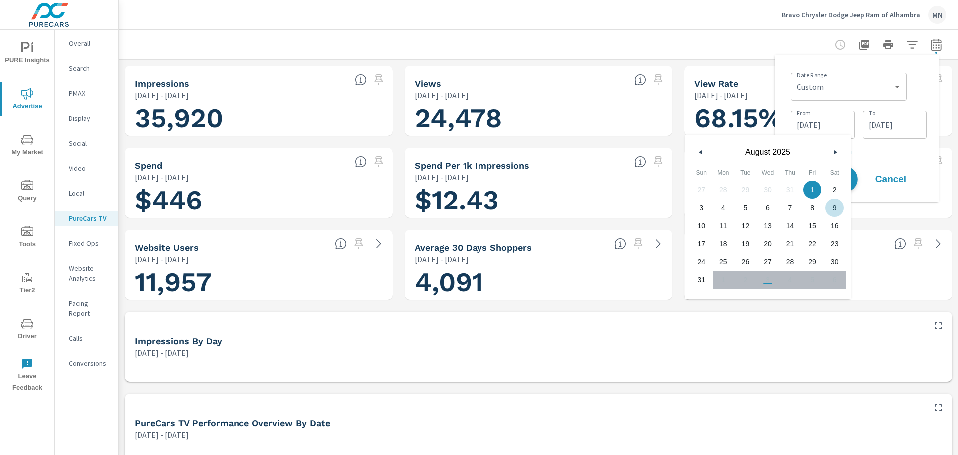
click at [851, 184] on button "Apply" at bounding box center [827, 179] width 62 height 26
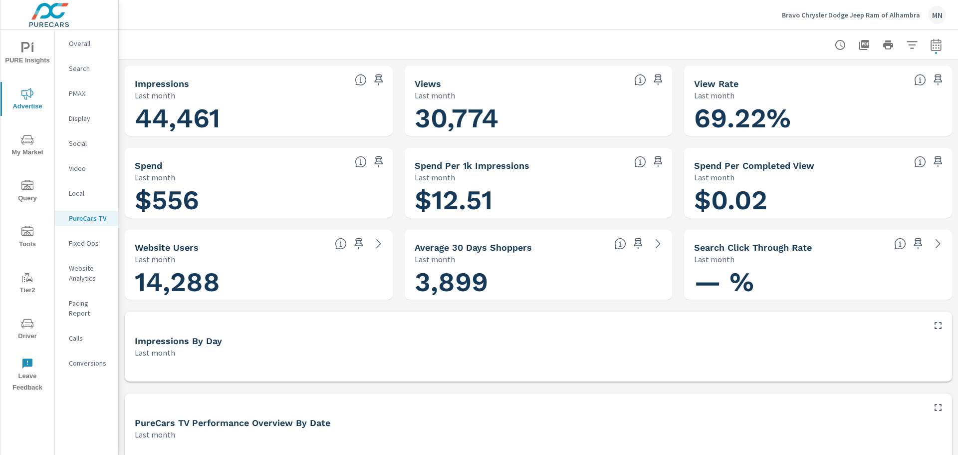
scroll to position [0, 0]
click at [859, 45] on icon "button" at bounding box center [864, 45] width 10 height 10
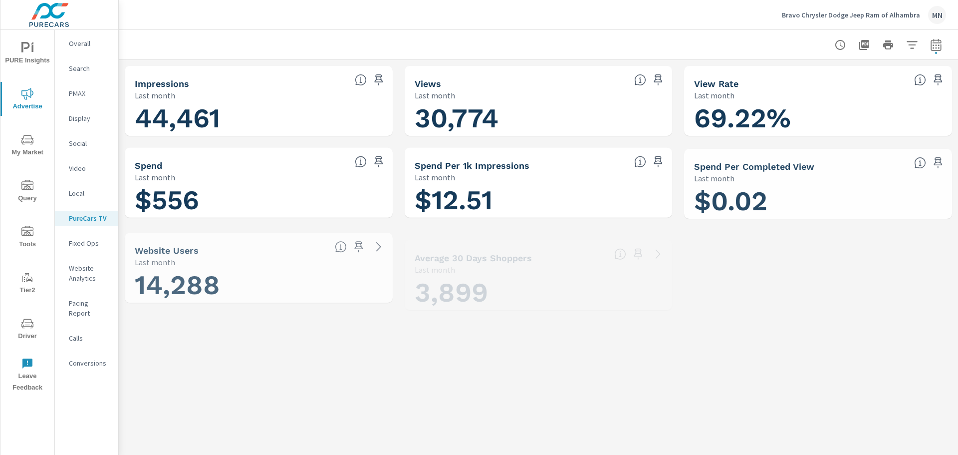
scroll to position [0, 0]
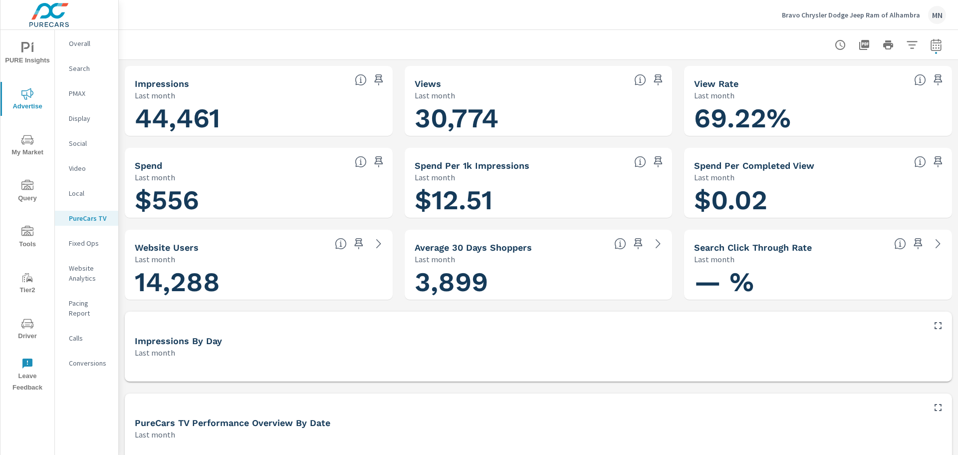
click at [82, 116] on p "Display" at bounding box center [89, 118] width 41 height 10
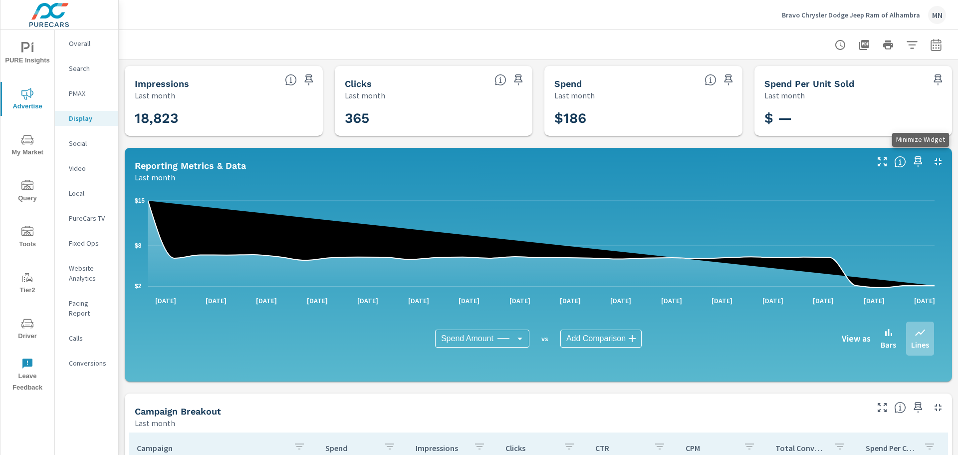
click at [935, 160] on icon "button" at bounding box center [938, 161] width 7 height 7
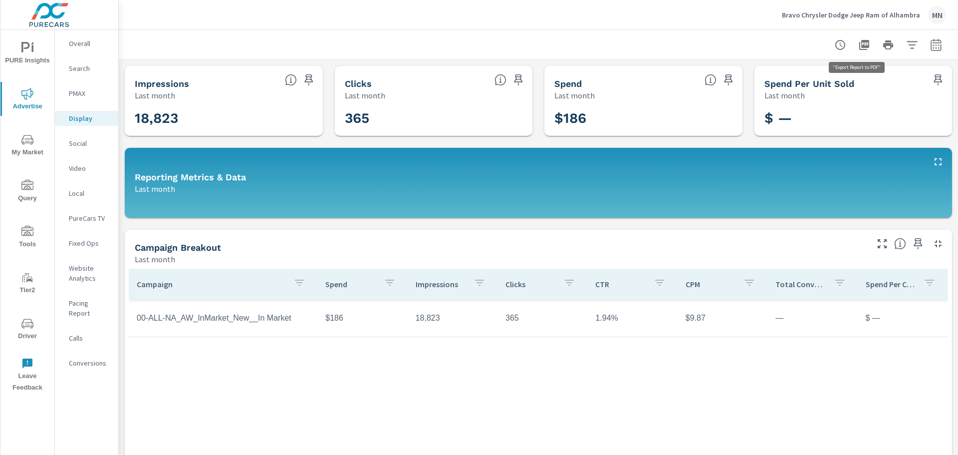
click at [859, 46] on icon "button" at bounding box center [864, 45] width 10 height 10
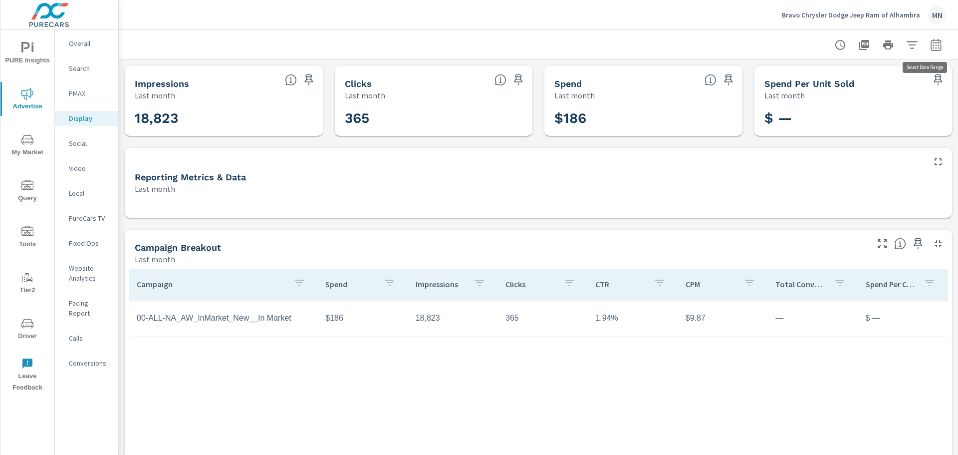
click at [933, 45] on icon "button" at bounding box center [936, 46] width 6 height 4
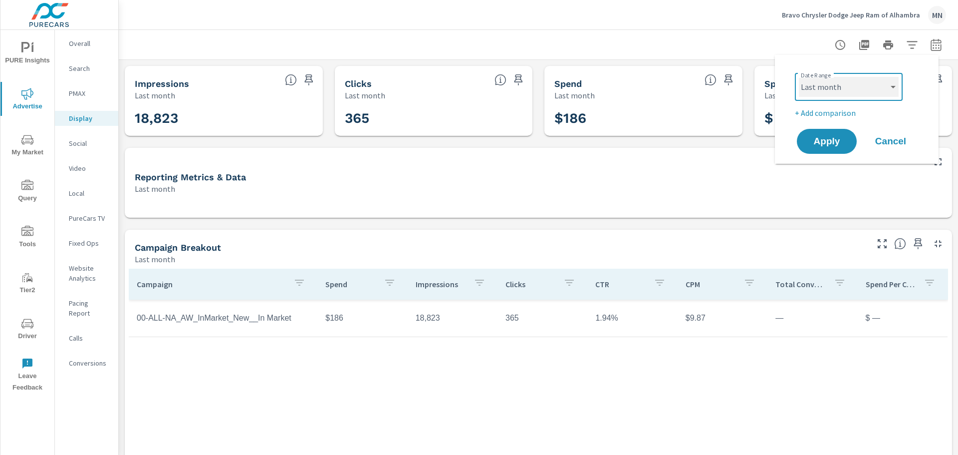
click at [868, 82] on select "Custom [DATE] Last week Last 7 days Last 14 days Last 30 days Last 45 days Last…" at bounding box center [849, 87] width 100 height 20
click at [799, 77] on select "Custom [DATE] Last week Last 7 days Last 14 days Last 30 days Last 45 days Last…" at bounding box center [849, 87] width 100 height 20
select select "custom"
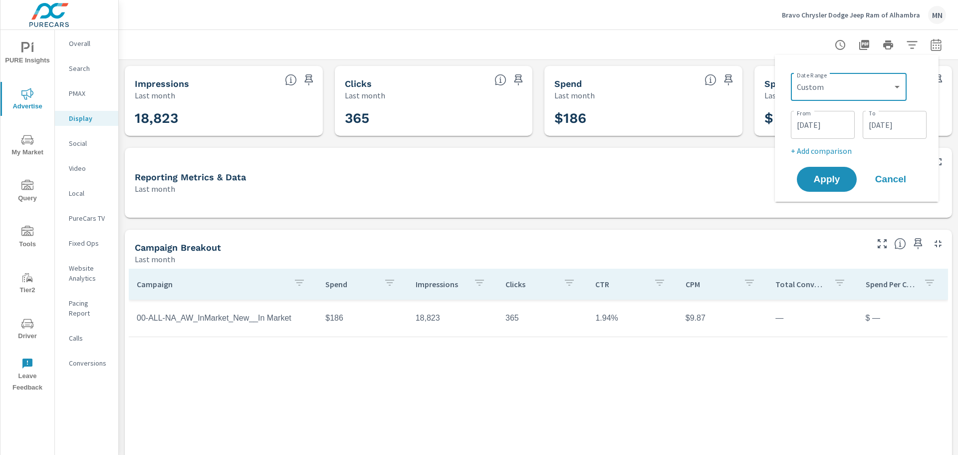
click at [820, 126] on input "[DATE]" at bounding box center [823, 125] width 56 height 20
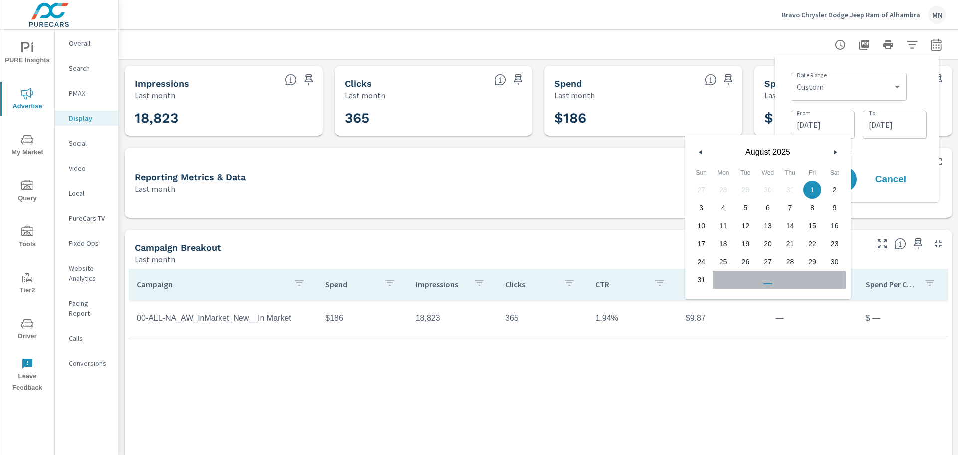
click at [697, 153] on icon "button" at bounding box center [699, 152] width 5 height 4
click at [744, 192] on span "1" at bounding box center [745, 189] width 22 height 13
type input "[DATE]"
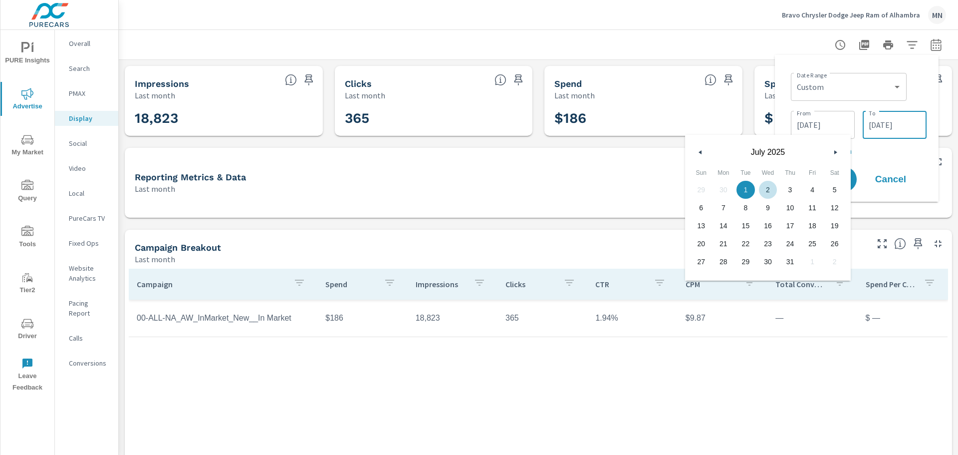
click at [889, 126] on input "[DATE]" at bounding box center [895, 125] width 56 height 20
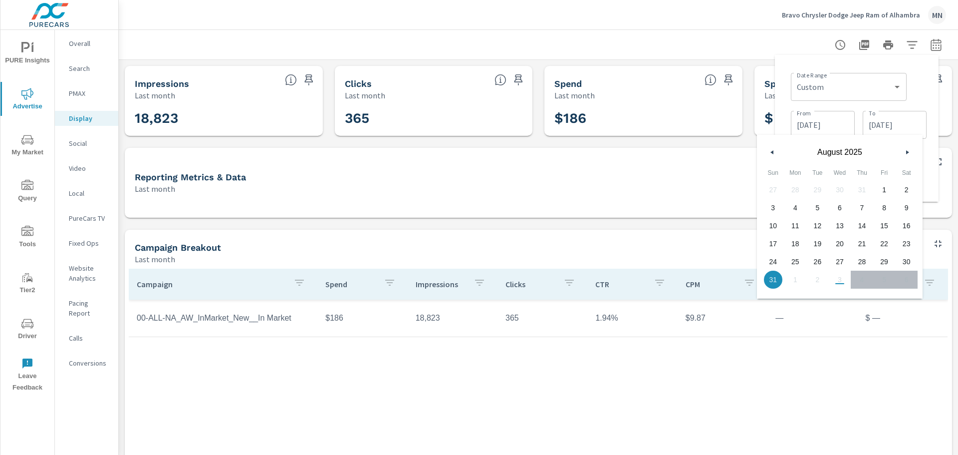
click at [769, 152] on icon "button" at bounding box center [770, 152] width 5 height 4
click at [861, 261] on span "31" at bounding box center [862, 261] width 22 height 13
type input "[DATE]"
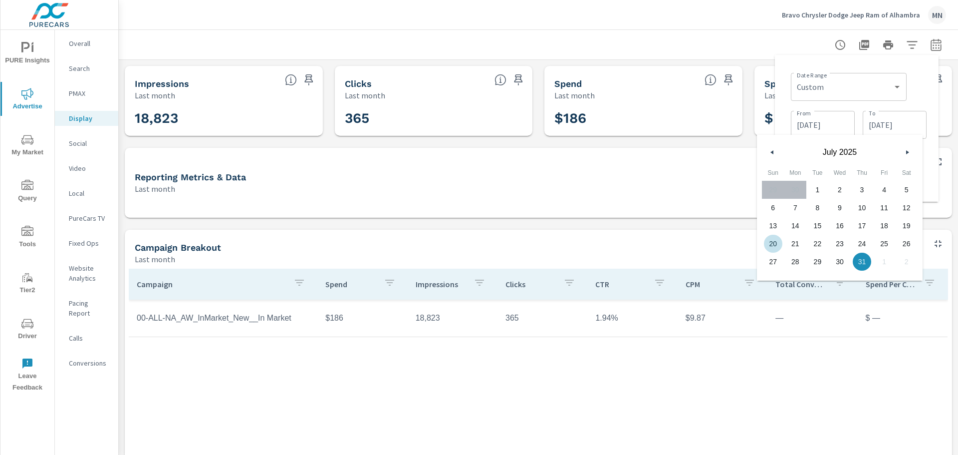
click at [659, 209] on div at bounding box center [538, 200] width 827 height 35
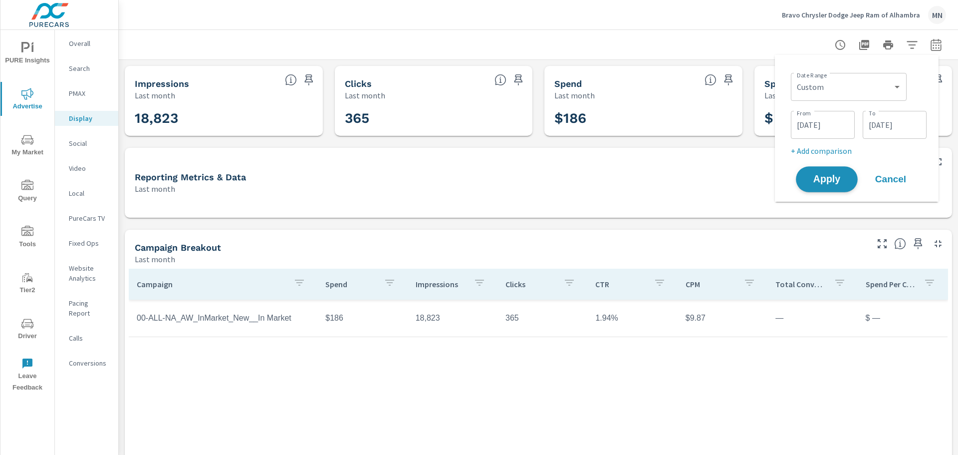
click at [823, 181] on span "Apply" at bounding box center [826, 179] width 41 height 9
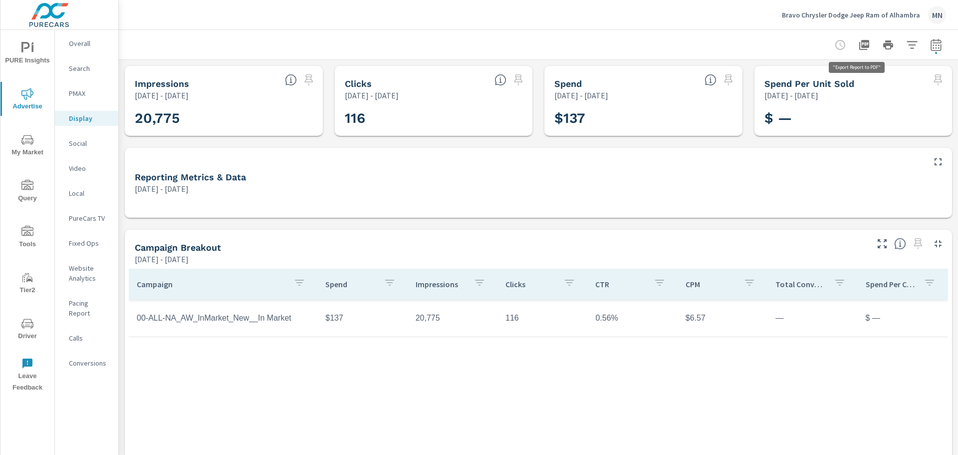
click at [859, 44] on icon "button" at bounding box center [864, 45] width 10 height 10
